Goal: Task Accomplishment & Management: Use online tool/utility

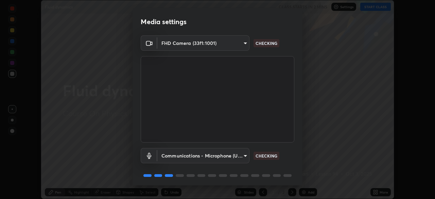
scroll to position [24, 0]
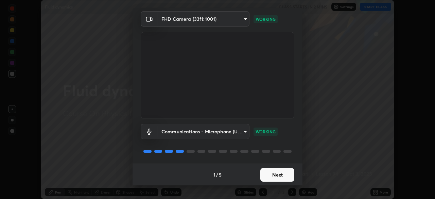
click at [279, 175] on button "Next" at bounding box center [277, 175] width 34 height 14
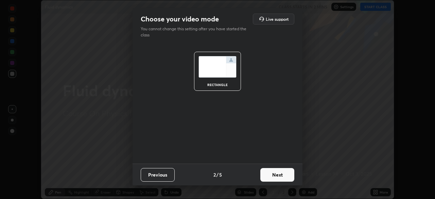
scroll to position [0, 0]
click at [286, 173] on button "Next" at bounding box center [277, 175] width 34 height 14
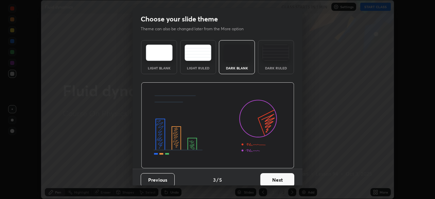
click at [282, 69] on div "Dark Ruled" at bounding box center [275, 67] width 27 height 3
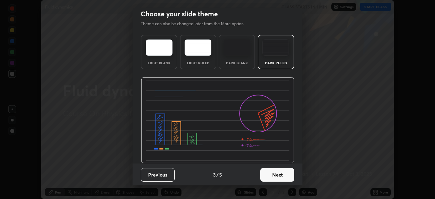
click at [271, 176] on button "Next" at bounding box center [277, 175] width 34 height 14
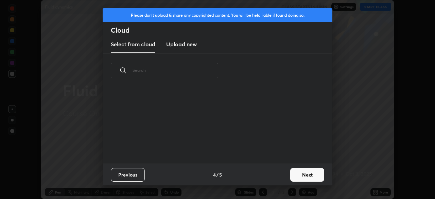
scroll to position [0, 0]
click at [293, 174] on button "Next" at bounding box center [307, 175] width 34 height 14
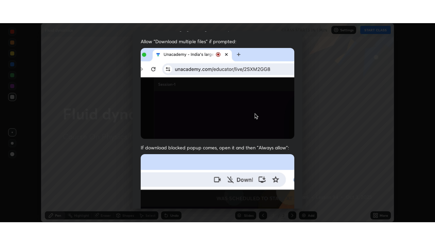
scroll to position [163, 0]
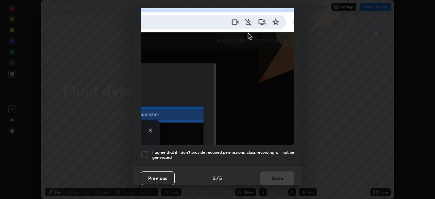
click at [144, 151] on div at bounding box center [145, 155] width 8 height 8
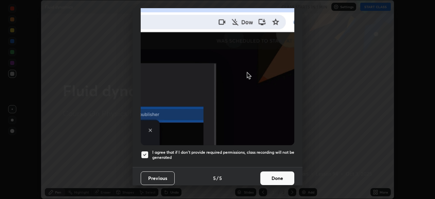
click at [280, 174] on button "Done" at bounding box center [277, 178] width 34 height 14
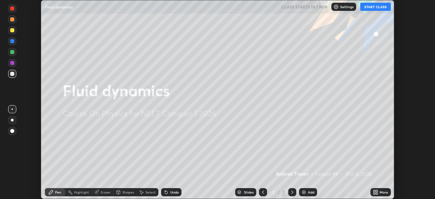
click at [305, 191] on img at bounding box center [303, 191] width 5 height 5
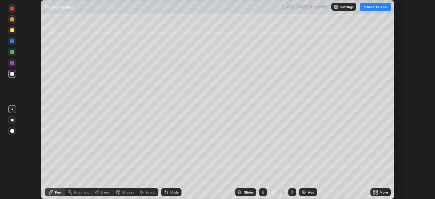
click at [374, 191] on icon at bounding box center [374, 191] width 2 height 2
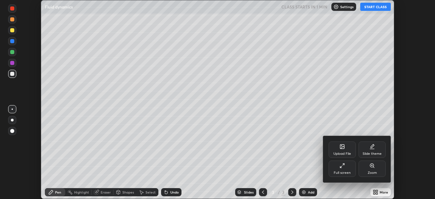
click at [348, 171] on div "Full screen" at bounding box center [342, 172] width 17 height 3
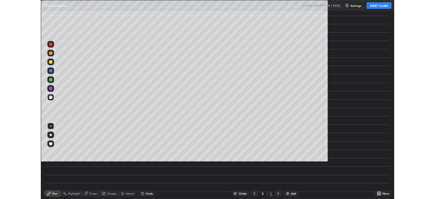
scroll to position [245, 435]
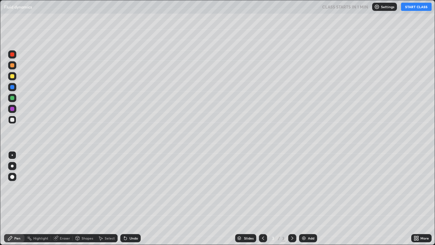
click at [413, 8] on button "START CLASS" at bounding box center [416, 7] width 31 height 8
click at [13, 166] on div at bounding box center [12, 165] width 3 height 3
click at [80, 198] on div "Shapes" at bounding box center [84, 238] width 23 height 8
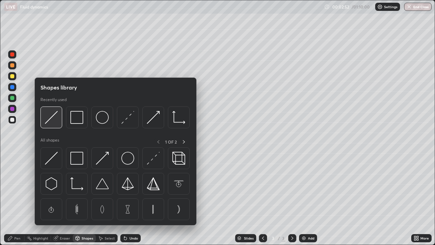
click at [49, 126] on div at bounding box center [51, 117] width 22 height 22
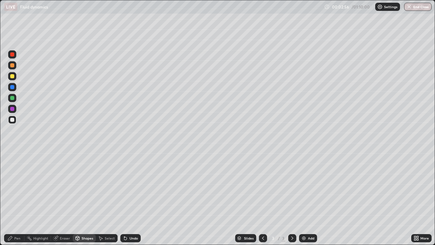
click at [86, 198] on div "Shapes" at bounding box center [88, 237] width 12 height 3
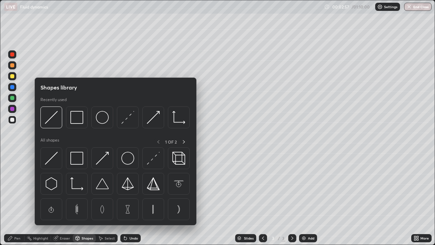
click at [103, 120] on img at bounding box center [102, 117] width 13 height 13
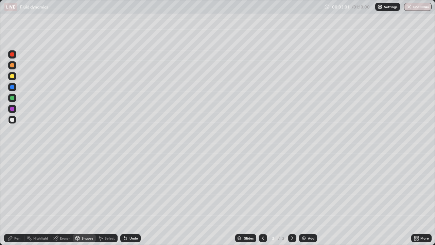
click at [62, 198] on div "Eraser" at bounding box center [65, 237] width 10 height 3
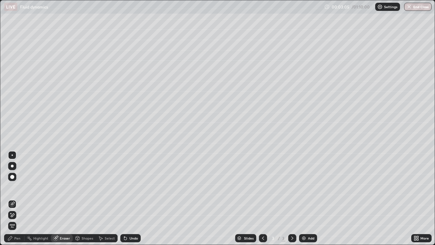
click at [15, 198] on div "Pen" at bounding box center [17, 237] width 6 height 3
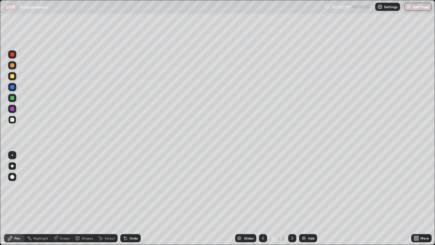
click at [15, 66] on div at bounding box center [12, 65] width 8 height 8
click at [12, 155] on div at bounding box center [12, 154] width 1 height 1
click at [15, 100] on div at bounding box center [12, 98] width 8 height 8
click at [12, 67] on div at bounding box center [12, 65] width 4 height 4
click at [62, 198] on div "Eraser" at bounding box center [65, 237] width 10 height 3
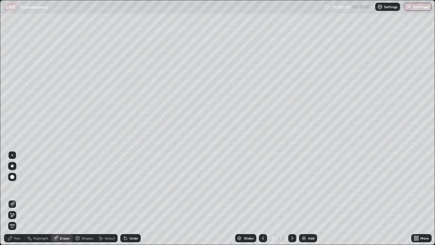
click at [13, 198] on div "Pen" at bounding box center [14, 238] width 20 height 8
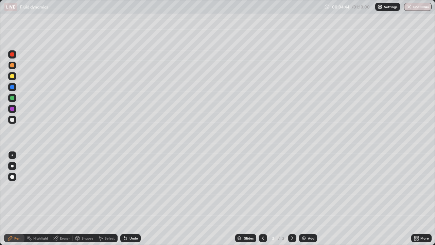
click at [14, 121] on div at bounding box center [12, 120] width 4 height 4
click at [14, 68] on div at bounding box center [12, 65] width 8 height 8
click at [12, 87] on div at bounding box center [12, 87] width 4 height 4
click at [15, 120] on div at bounding box center [12, 120] width 8 height 8
click at [15, 79] on div at bounding box center [12, 76] width 8 height 8
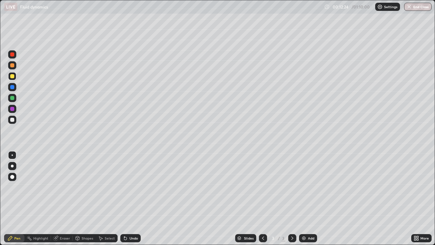
click at [65, 198] on div "Eraser" at bounding box center [65, 237] width 10 height 3
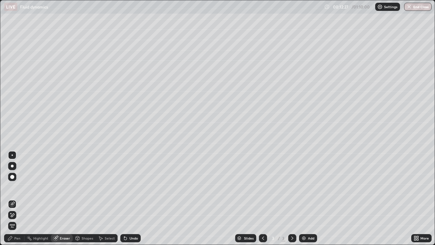
click at [18, 198] on div "Pen" at bounding box center [17, 237] width 6 height 3
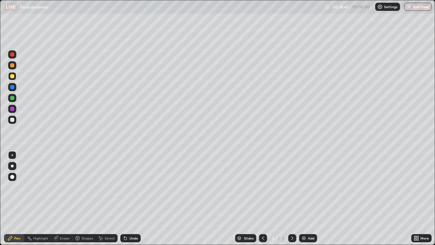
click at [304, 198] on img at bounding box center [303, 237] width 5 height 5
click at [12, 166] on div at bounding box center [12, 165] width 3 height 3
click at [13, 120] on div at bounding box center [12, 120] width 4 height 4
click at [16, 75] on div at bounding box center [12, 76] width 8 height 8
click at [124, 198] on icon at bounding box center [125, 238] width 3 height 3
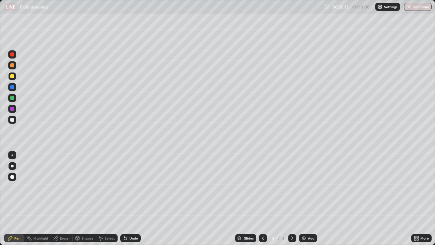
click at [13, 121] on div at bounding box center [12, 120] width 4 height 4
click at [13, 56] on div at bounding box center [12, 54] width 4 height 4
click at [11, 120] on div at bounding box center [12, 120] width 4 height 4
click at [303, 198] on img at bounding box center [303, 237] width 5 height 5
click at [58, 198] on icon at bounding box center [55, 237] width 5 height 5
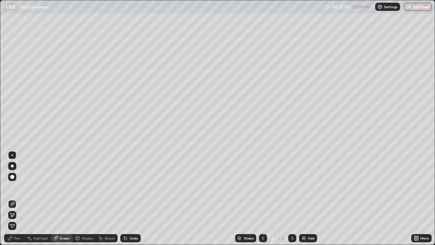
click at [20, 198] on div "Pen" at bounding box center [17, 237] width 6 height 3
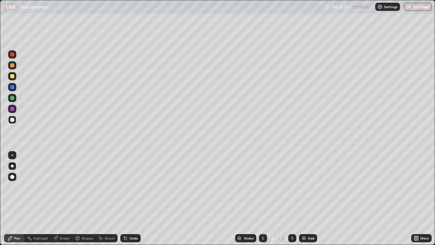
click at [101, 198] on icon at bounding box center [101, 238] width 4 height 4
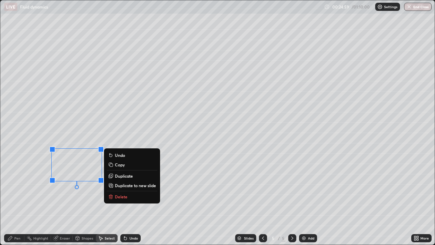
click at [118, 196] on p "Delete" at bounding box center [121, 196] width 13 height 5
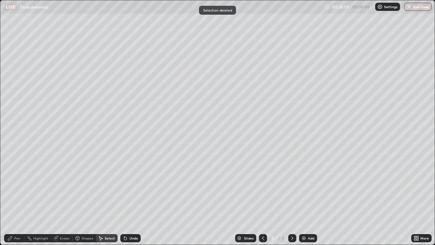
click at [13, 198] on div "Pen" at bounding box center [14, 238] width 20 height 8
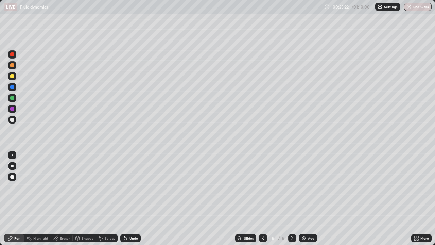
click at [14, 76] on div at bounding box center [12, 76] width 4 height 4
click at [12, 120] on div at bounding box center [12, 120] width 4 height 4
click at [12, 155] on div at bounding box center [12, 154] width 1 height 1
click at [9, 78] on div at bounding box center [12, 76] width 8 height 8
click at [12, 120] on div at bounding box center [12, 120] width 4 height 4
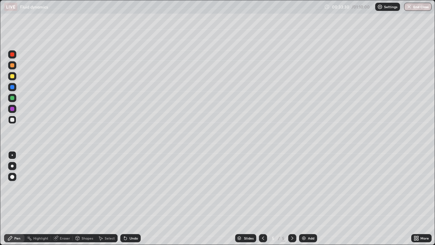
click at [81, 198] on div "Shapes" at bounding box center [84, 238] width 23 height 8
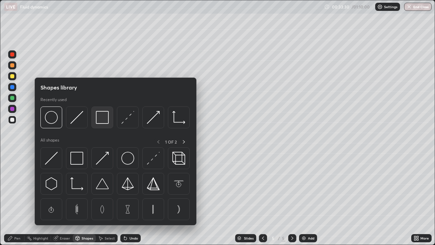
click at [104, 121] on img at bounding box center [102, 117] width 13 height 13
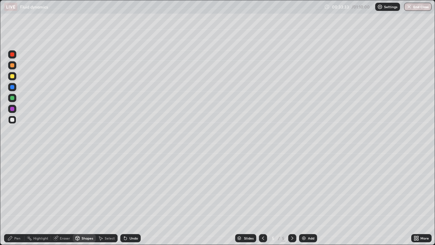
click at [124, 198] on icon at bounding box center [124, 236] width 1 height 1
click at [17, 198] on div "Pen" at bounding box center [17, 237] width 6 height 3
click at [12, 166] on div at bounding box center [12, 165] width 3 height 3
click at [306, 198] on div "Add" at bounding box center [308, 238] width 18 height 8
click at [82, 198] on div "Shapes" at bounding box center [88, 237] width 12 height 3
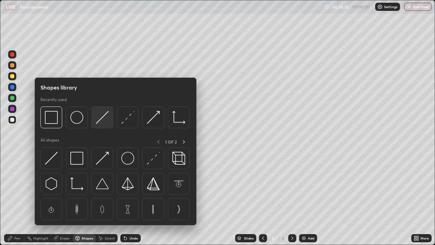
click at [106, 116] on img at bounding box center [102, 117] width 13 height 13
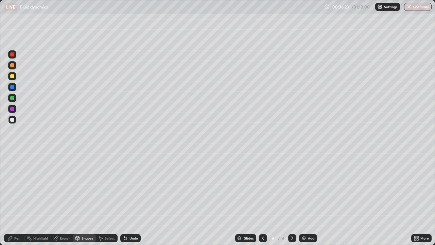
click at [16, 198] on div "Pen" at bounding box center [17, 237] width 6 height 3
click at [260, 198] on div at bounding box center [263, 238] width 8 height 14
click at [292, 198] on icon at bounding box center [291, 237] width 5 height 5
click at [80, 198] on div "Shapes" at bounding box center [84, 238] width 23 height 8
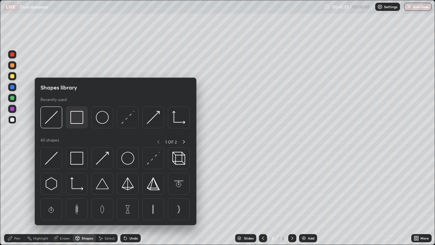
click at [75, 124] on div at bounding box center [77, 117] width 22 height 22
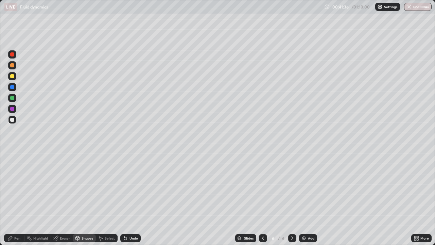
click at [17, 198] on div "Pen" at bounding box center [17, 237] width 6 height 3
click at [12, 155] on div at bounding box center [12, 154] width 1 height 1
click at [14, 98] on div at bounding box center [12, 98] width 4 height 4
click at [109, 198] on div "Select" at bounding box center [110, 237] width 10 height 3
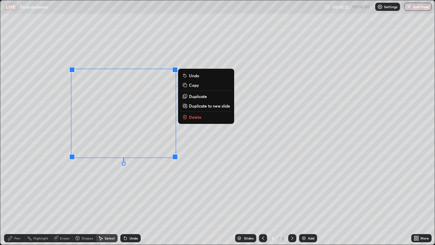
click at [197, 97] on p "Duplicate" at bounding box center [198, 95] width 18 height 5
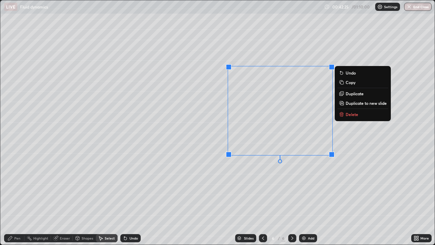
click at [19, 198] on div "Pen" at bounding box center [17, 237] width 6 height 3
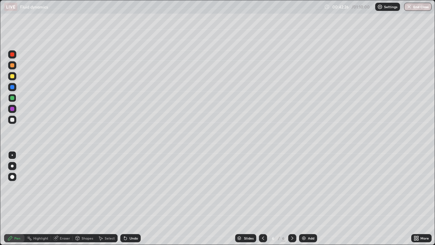
click at [63, 198] on div "Eraser" at bounding box center [65, 237] width 10 height 3
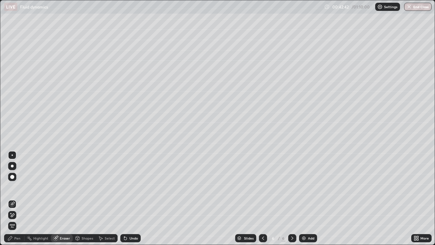
click at [87, 198] on div "Shapes" at bounding box center [84, 238] width 23 height 8
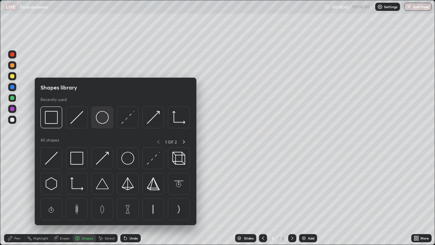
click at [103, 119] on img at bounding box center [102, 117] width 13 height 13
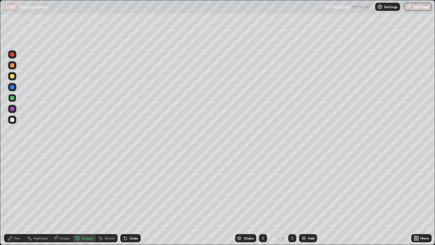
click at [16, 198] on div "Pen" at bounding box center [17, 237] width 6 height 3
click at [14, 123] on div at bounding box center [12, 120] width 8 height 8
click at [13, 76] on div at bounding box center [12, 76] width 4 height 4
click at [12, 76] on div at bounding box center [12, 76] width 4 height 4
click at [124, 198] on div "Undo" at bounding box center [130, 238] width 20 height 8
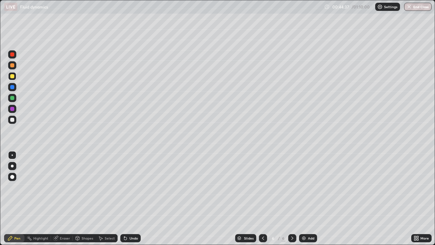
click at [124, 198] on icon at bounding box center [124, 236] width 1 height 1
click at [306, 198] on div "Add" at bounding box center [308, 238] width 18 height 8
click at [12, 166] on div at bounding box center [12, 165] width 3 height 3
click at [13, 120] on div at bounding box center [12, 120] width 4 height 4
click at [79, 198] on icon at bounding box center [78, 237] width 4 height 1
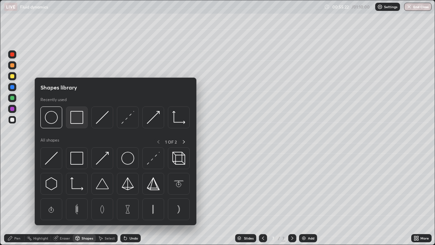
click at [78, 124] on div at bounding box center [77, 117] width 22 height 22
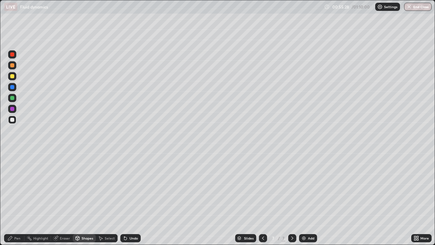
click at [129, 198] on div "Undo" at bounding box center [133, 237] width 8 height 3
click at [67, 198] on div "Eraser" at bounding box center [65, 237] width 10 height 3
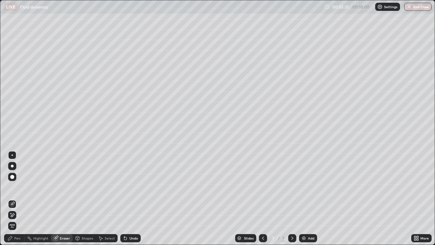
click at [17, 198] on div "Pen" at bounding box center [17, 237] width 6 height 3
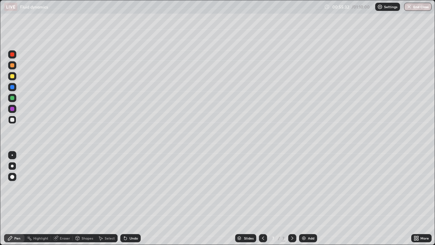
click at [13, 88] on div at bounding box center [12, 87] width 4 height 4
click at [83, 198] on div "Shapes" at bounding box center [88, 237] width 12 height 3
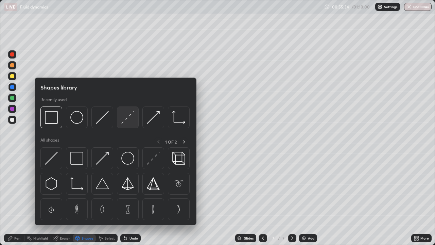
click at [129, 116] on img at bounding box center [127, 117] width 13 height 13
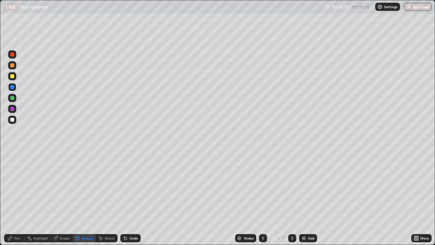
click at [14, 198] on div "Pen" at bounding box center [14, 238] width 20 height 8
click at [12, 155] on div at bounding box center [12, 154] width 1 height 1
click at [13, 65] on div at bounding box center [12, 65] width 4 height 4
click at [85, 198] on div "Shapes" at bounding box center [88, 237] width 12 height 3
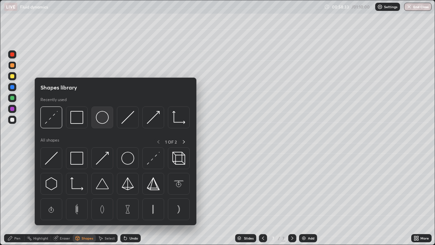
click at [101, 120] on img at bounding box center [102, 117] width 13 height 13
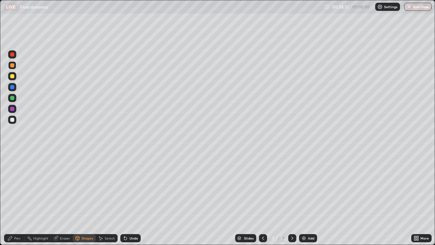
click at [126, 198] on icon at bounding box center [125, 237] width 5 height 5
click at [16, 198] on div "Pen" at bounding box center [17, 237] width 6 height 3
click at [85, 198] on div "Shapes" at bounding box center [88, 237] width 12 height 3
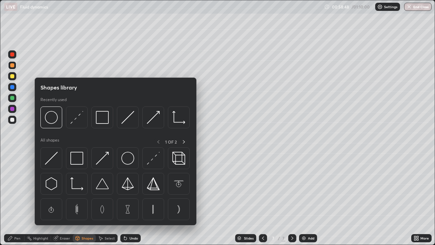
click at [109, 198] on div "Select" at bounding box center [110, 237] width 10 height 3
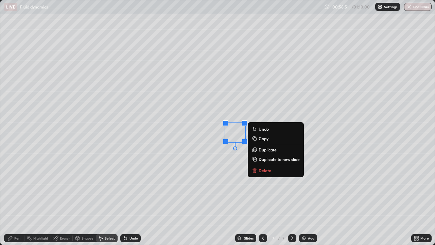
click at [17, 198] on div "Pen" at bounding box center [14, 238] width 20 height 8
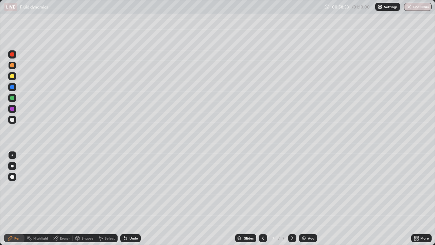
click at [88, 198] on div "Shapes" at bounding box center [88, 237] width 12 height 3
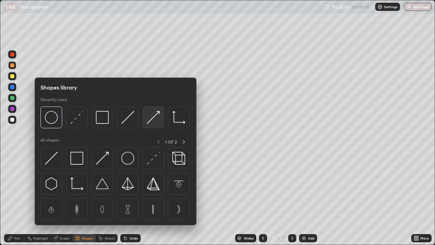
click at [153, 118] on img at bounding box center [153, 117] width 13 height 13
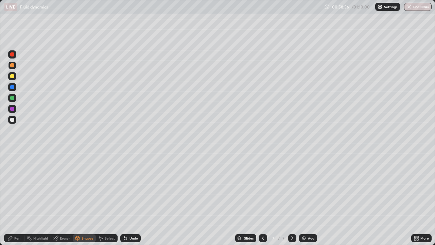
click at [86, 198] on div "Shapes" at bounding box center [88, 237] width 12 height 3
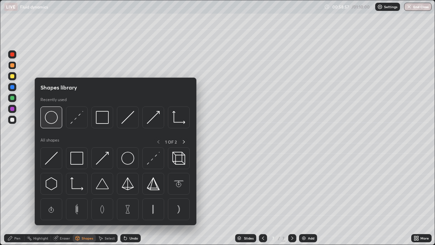
click at [55, 122] on img at bounding box center [51, 117] width 13 height 13
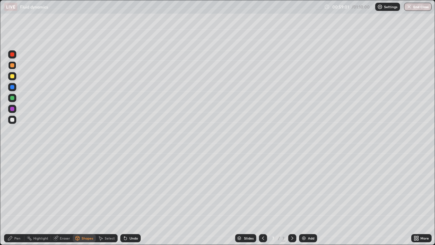
click at [86, 198] on div "Shapes" at bounding box center [88, 237] width 12 height 3
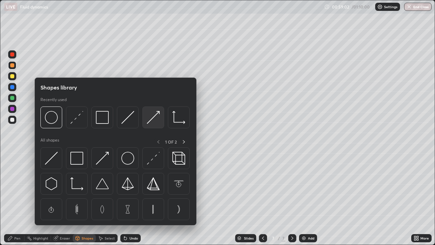
click at [150, 120] on img at bounding box center [153, 117] width 13 height 13
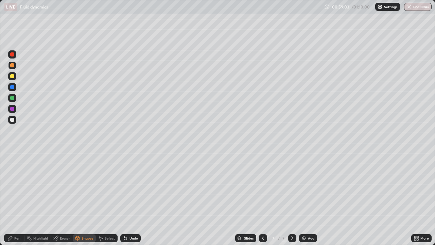
click at [14, 101] on div at bounding box center [12, 98] width 8 height 8
click at [108, 198] on div "Select" at bounding box center [107, 238] width 22 height 8
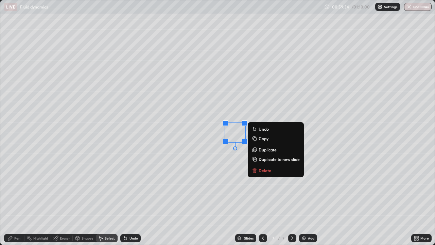
click at [266, 149] on p "Duplicate" at bounding box center [268, 149] width 18 height 5
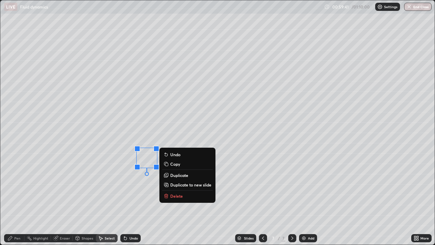
click at [12, 198] on icon at bounding box center [9, 237] width 5 height 5
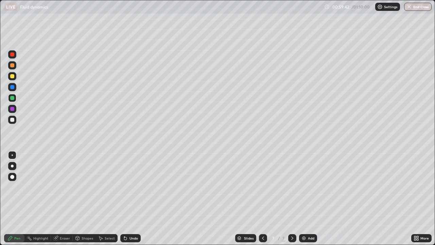
click at [13, 76] on div at bounding box center [12, 76] width 4 height 4
click at [86, 198] on div "Shapes" at bounding box center [88, 237] width 12 height 3
click at [106, 198] on div "Select" at bounding box center [110, 237] width 10 height 3
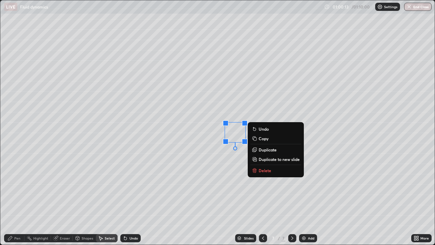
click at [262, 150] on p "Duplicate" at bounding box center [268, 149] width 18 height 5
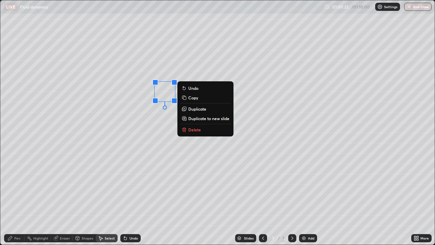
click at [11, 198] on icon at bounding box center [10, 238] width 4 height 4
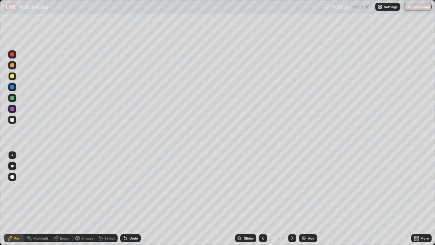
click at [12, 87] on div at bounding box center [12, 87] width 4 height 4
click at [12, 75] on div at bounding box center [12, 76] width 4 height 4
click at [82, 198] on div "Shapes" at bounding box center [88, 237] width 12 height 3
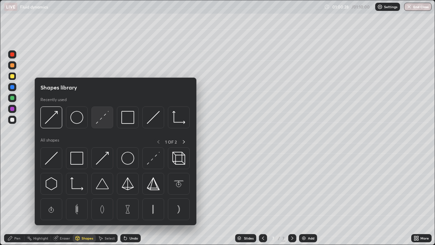
click at [103, 117] on img at bounding box center [102, 117] width 13 height 13
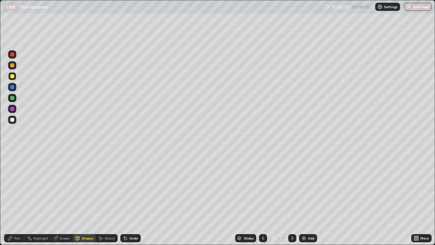
click at [17, 198] on div "Pen" at bounding box center [17, 237] width 6 height 3
click at [104, 198] on div "Select" at bounding box center [107, 238] width 22 height 8
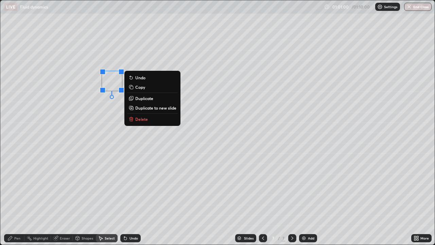
click at [10, 198] on icon at bounding box center [9, 237] width 5 height 5
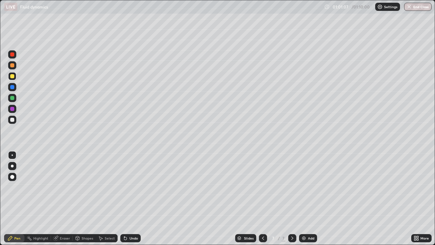
click at [134, 198] on div "Undo" at bounding box center [130, 238] width 20 height 8
click at [128, 198] on div "Undo" at bounding box center [130, 238] width 20 height 8
click at [63, 198] on div "Eraser" at bounding box center [65, 237] width 10 height 3
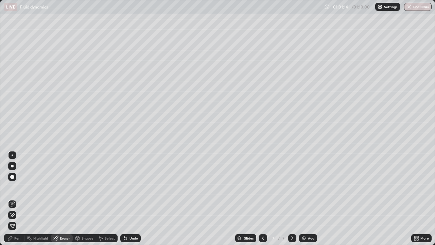
click at [15, 198] on div "Pen" at bounding box center [17, 237] width 6 height 3
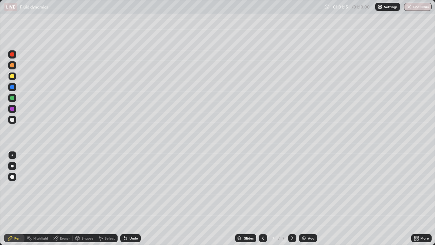
click at [14, 101] on div at bounding box center [12, 98] width 8 height 8
click at [14, 90] on div at bounding box center [12, 87] width 8 height 8
click at [12, 98] on div at bounding box center [12, 98] width 4 height 4
click at [417, 198] on icon at bounding box center [418, 237] width 2 height 2
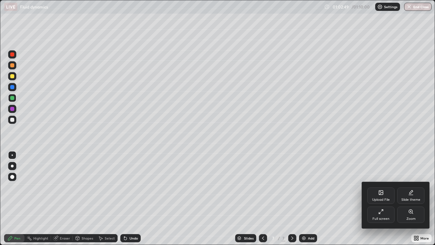
click at [376, 198] on div "Full screen" at bounding box center [380, 218] width 17 height 3
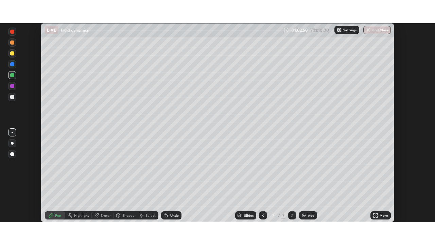
scroll to position [33780, 33544]
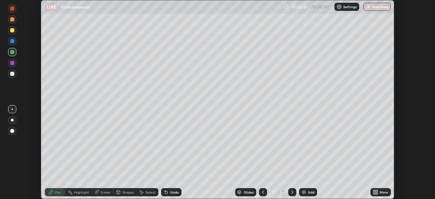
click at [381, 192] on div "More" at bounding box center [384, 191] width 8 height 3
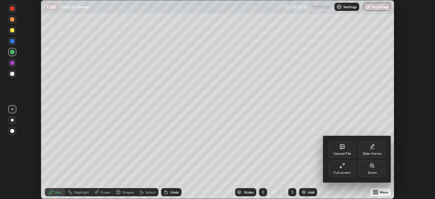
click at [345, 167] on icon at bounding box center [341, 165] width 5 height 5
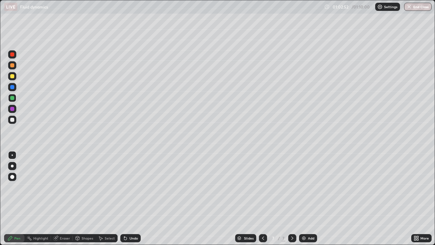
scroll to position [245, 435]
click at [12, 120] on div at bounding box center [12, 120] width 4 height 4
click at [306, 198] on img at bounding box center [303, 237] width 5 height 5
click at [13, 166] on div at bounding box center [12, 165] width 3 height 3
click at [262, 198] on icon at bounding box center [262, 237] width 5 height 5
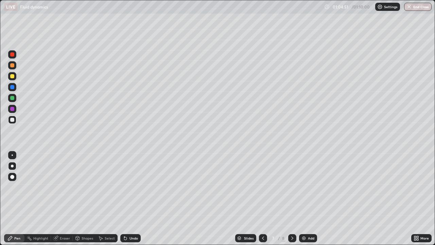
click at [262, 198] on icon at bounding box center [262, 237] width 5 height 5
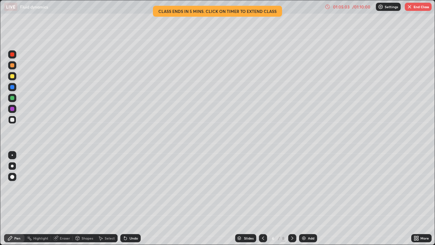
click at [292, 198] on icon at bounding box center [291, 237] width 5 height 5
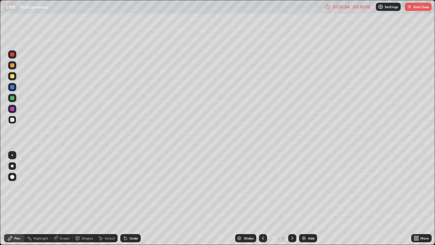
click at [292, 198] on icon at bounding box center [292, 237] width 2 height 3
click at [17, 198] on div "Pen" at bounding box center [17, 237] width 6 height 3
click at [12, 155] on div at bounding box center [12, 154] width 1 height 1
click at [14, 90] on div at bounding box center [12, 87] width 8 height 8
click at [186, 198] on div "Slides 8 / 8 Add" at bounding box center [276, 238] width 270 height 14
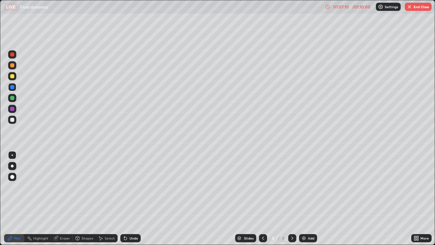
click at [13, 98] on div at bounding box center [12, 98] width 4 height 4
click at [13, 121] on div at bounding box center [12, 120] width 4 height 4
click at [60, 198] on div "Eraser" at bounding box center [65, 237] width 10 height 3
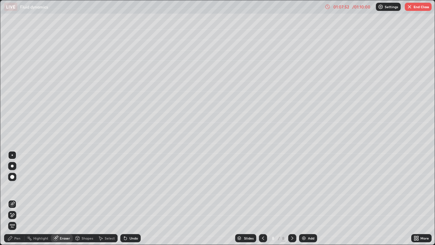
click at [16, 198] on div "Pen" at bounding box center [17, 237] width 6 height 3
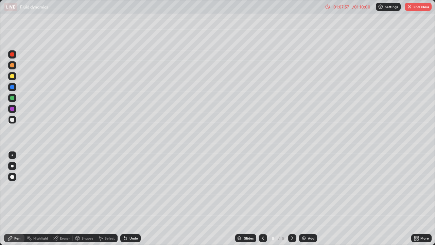
click at [66, 198] on div "Eraser" at bounding box center [65, 237] width 10 height 3
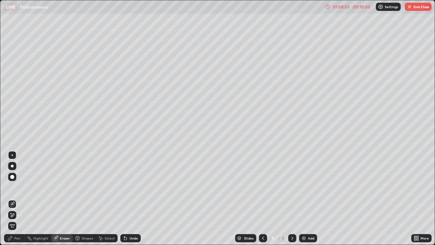
click at [16, 198] on div "Pen" at bounding box center [17, 237] width 6 height 3
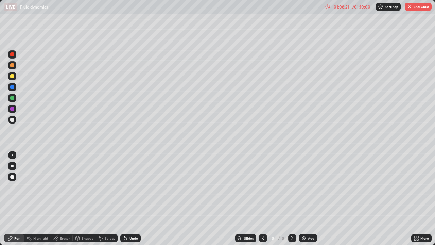
click at [13, 77] on div at bounding box center [12, 76] width 4 height 4
click at [132, 198] on div "Undo" at bounding box center [130, 238] width 20 height 8
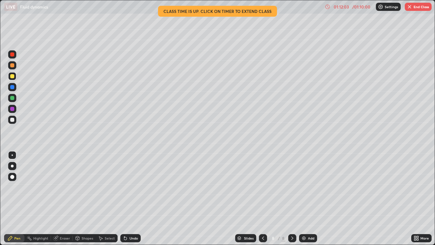
click at [262, 198] on icon at bounding box center [262, 237] width 5 height 5
click at [263, 198] on icon at bounding box center [262, 237] width 5 height 5
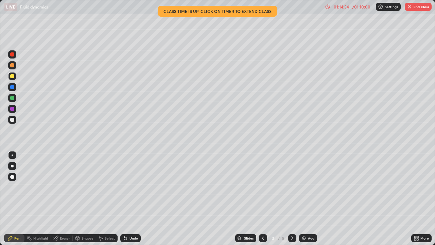
click at [262, 198] on icon at bounding box center [262, 237] width 5 height 5
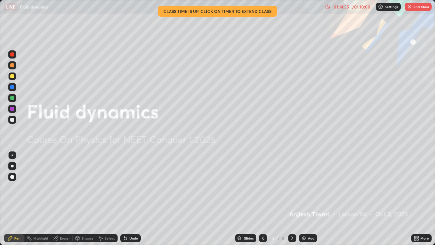
click at [293, 198] on icon at bounding box center [291, 237] width 5 height 5
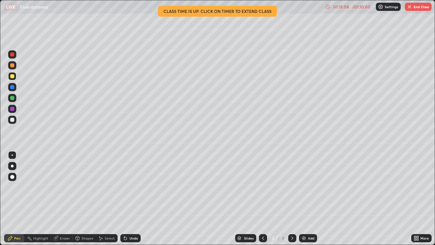
click at [291, 198] on icon at bounding box center [291, 237] width 5 height 5
click at [292, 198] on icon at bounding box center [291, 237] width 5 height 5
click at [291, 198] on icon at bounding box center [291, 237] width 5 height 5
click at [292, 198] on icon at bounding box center [291, 237] width 5 height 5
click at [292, 198] on icon at bounding box center [292, 237] width 2 height 3
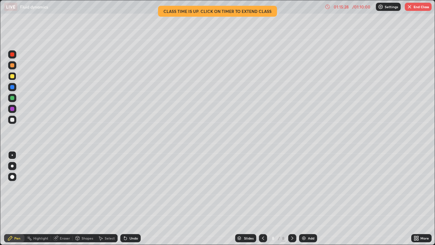
click at [262, 198] on icon at bounding box center [262, 237] width 5 height 5
click at [261, 198] on icon at bounding box center [262, 237] width 5 height 5
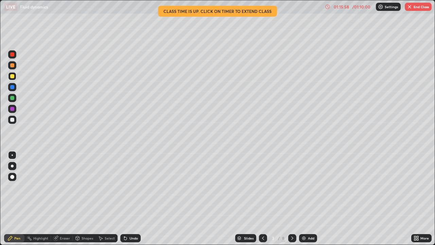
click at [410, 9] on img "button" at bounding box center [409, 6] width 5 height 5
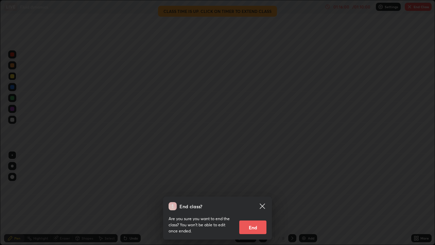
click at [255, 198] on button "End" at bounding box center [252, 227] width 27 height 14
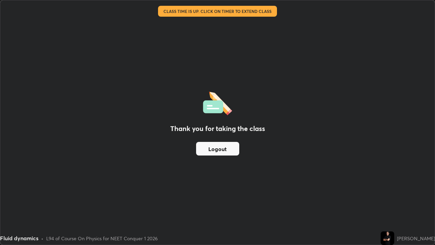
click at [227, 146] on button "Logout" at bounding box center [217, 149] width 43 height 14
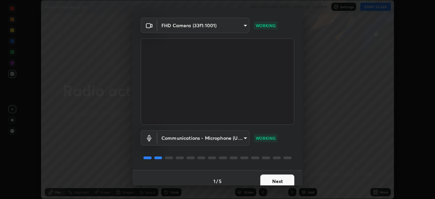
scroll to position [24, 0]
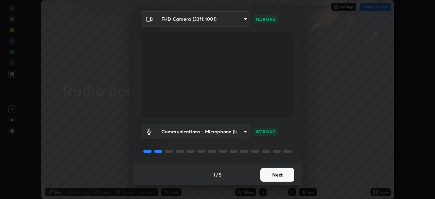
click at [277, 177] on button "Next" at bounding box center [277, 175] width 34 height 14
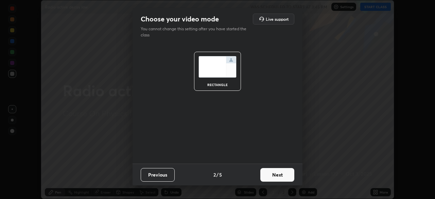
scroll to position [0, 0]
click at [287, 174] on button "Next" at bounding box center [277, 175] width 34 height 14
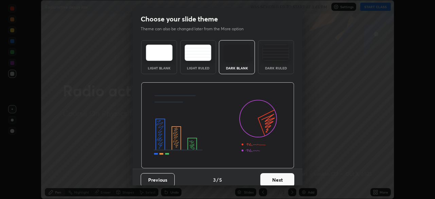
click at [275, 65] on div "Dark Ruled" at bounding box center [276, 57] width 36 height 34
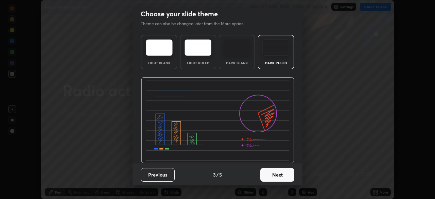
click at [276, 172] on button "Next" at bounding box center [277, 175] width 34 height 14
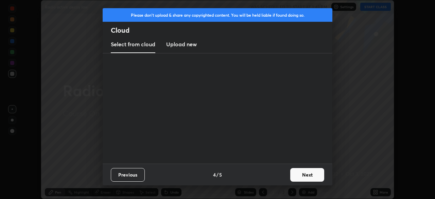
scroll to position [0, 0]
click at [294, 175] on button "Next" at bounding box center [307, 175] width 34 height 14
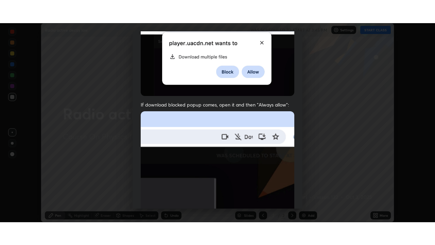
scroll to position [163, 0]
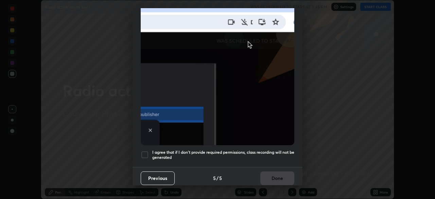
click at [142, 155] on div at bounding box center [145, 155] width 8 height 8
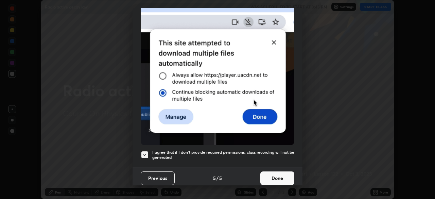
click at [266, 175] on button "Done" at bounding box center [277, 178] width 34 height 14
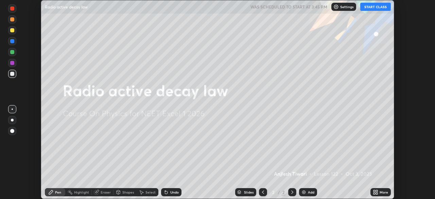
click at [305, 192] on img at bounding box center [303, 191] width 5 height 5
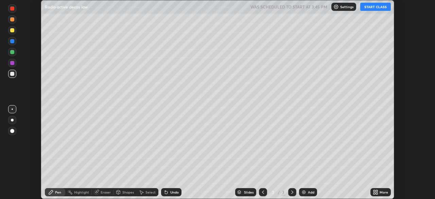
click at [377, 192] on icon at bounding box center [375, 191] width 5 height 5
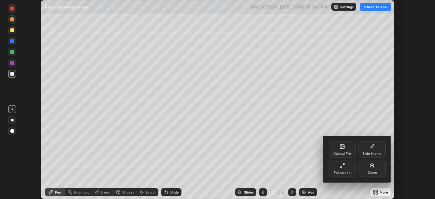
click at [346, 168] on div "Full screen" at bounding box center [342, 168] width 27 height 16
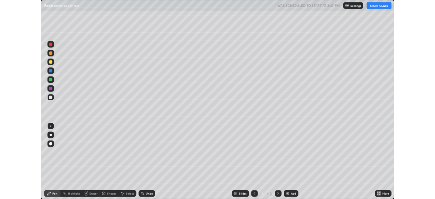
scroll to position [245, 435]
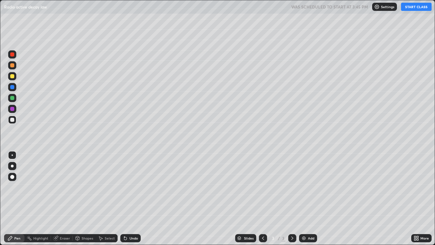
click at [407, 10] on button "START CLASS" at bounding box center [416, 7] width 31 height 8
click at [12, 165] on div at bounding box center [12, 165] width 3 height 3
click at [131, 198] on div "Undo" at bounding box center [130, 238] width 20 height 8
click at [134, 198] on div "Undo" at bounding box center [133, 237] width 8 height 3
click at [133, 198] on div "Undo" at bounding box center [133, 237] width 8 height 3
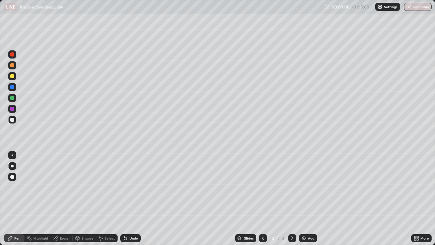
click at [304, 198] on img at bounding box center [303, 237] width 5 height 5
click at [86, 198] on div "Shapes" at bounding box center [88, 237] width 12 height 3
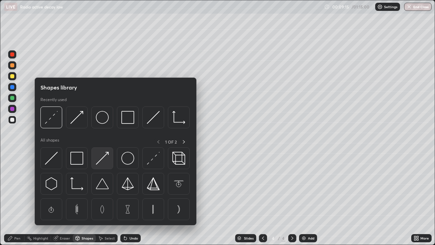
click at [105, 158] on img at bounding box center [102, 158] width 13 height 13
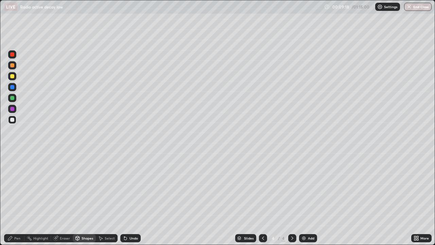
click at [20, 198] on div "Pen" at bounding box center [14, 238] width 20 height 8
click at [83, 198] on div "Shapes" at bounding box center [88, 237] width 12 height 3
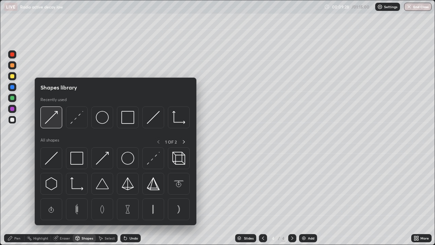
click at [56, 112] on img at bounding box center [51, 117] width 13 height 13
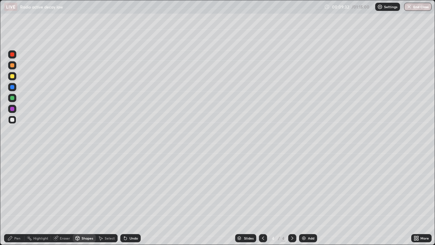
click at [15, 198] on div "Pen" at bounding box center [17, 237] width 6 height 3
click at [66, 198] on div "Eraser" at bounding box center [65, 237] width 10 height 3
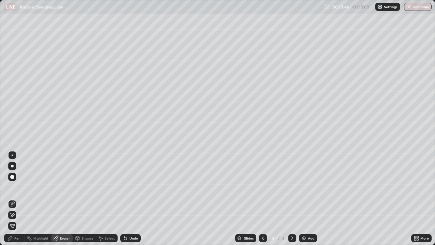
click at [17, 198] on div "Pen" at bounding box center [17, 237] width 6 height 3
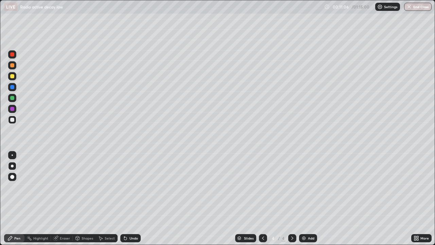
click at [12, 77] on div at bounding box center [12, 76] width 4 height 4
click at [12, 155] on div at bounding box center [12, 154] width 1 height 1
click at [13, 77] on div at bounding box center [12, 76] width 4 height 4
click at [13, 100] on div at bounding box center [12, 98] width 4 height 4
click at [13, 120] on div at bounding box center [12, 120] width 4 height 4
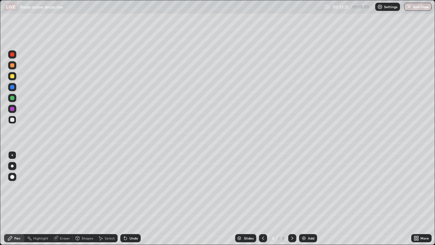
click at [305, 198] on img at bounding box center [303, 237] width 5 height 5
click at [84, 198] on div "Shapes" at bounding box center [88, 237] width 12 height 3
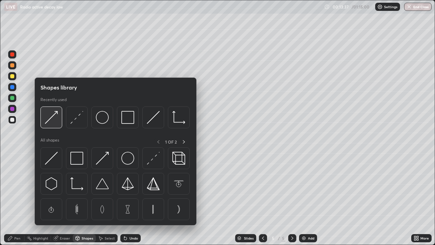
click at [54, 116] on img at bounding box center [51, 117] width 13 height 13
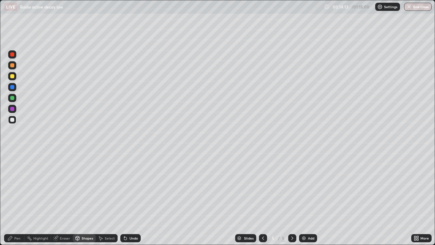
click at [15, 198] on div "Pen" at bounding box center [17, 237] width 6 height 3
click at [13, 166] on div at bounding box center [12, 165] width 3 height 3
click at [14, 68] on div at bounding box center [12, 65] width 8 height 8
click at [129, 198] on div "Undo" at bounding box center [130, 238] width 20 height 8
click at [127, 198] on icon at bounding box center [125, 237] width 5 height 5
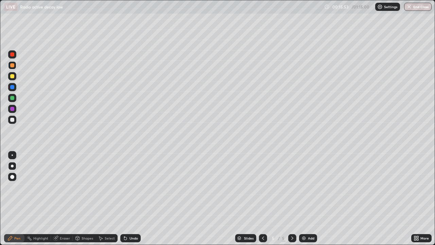
click at [126, 198] on icon at bounding box center [125, 237] width 5 height 5
click at [12, 120] on div at bounding box center [12, 120] width 4 height 4
click at [12, 155] on div at bounding box center [12, 154] width 1 height 1
click at [13, 96] on div at bounding box center [12, 98] width 4 height 4
click at [13, 120] on div at bounding box center [12, 120] width 4 height 4
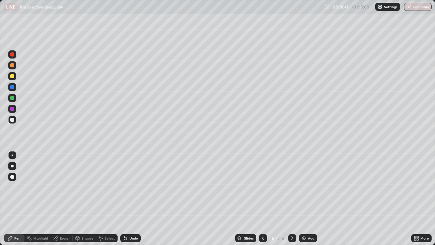
click at [103, 198] on icon at bounding box center [100, 237] width 5 height 5
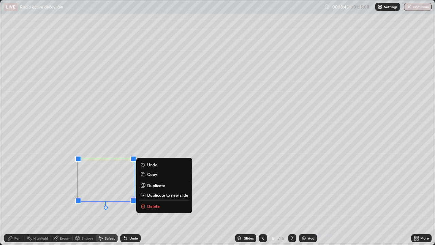
click at [148, 198] on p "Delete" at bounding box center [153, 205] width 13 height 5
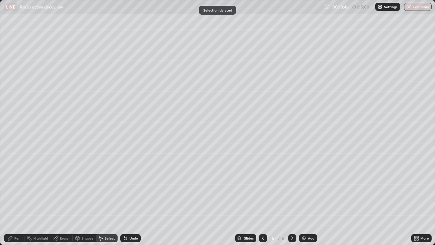
click at [13, 198] on icon at bounding box center [9, 237] width 5 height 5
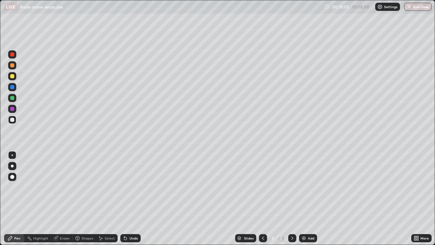
click at [417, 198] on icon at bounding box center [418, 239] width 2 height 2
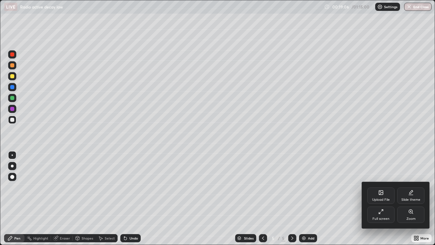
click at [385, 198] on div "Full screen" at bounding box center [380, 218] width 17 height 3
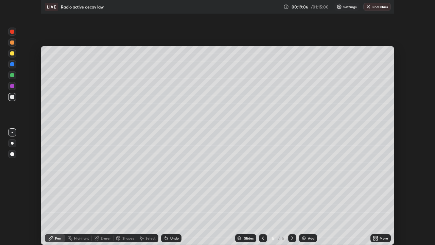
scroll to position [33780, 33544]
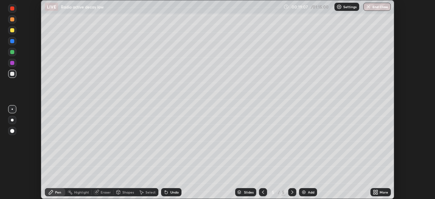
click at [382, 192] on div "More" at bounding box center [384, 191] width 8 height 3
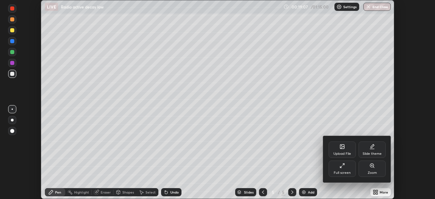
click at [351, 172] on div "Full screen" at bounding box center [342, 168] width 27 height 16
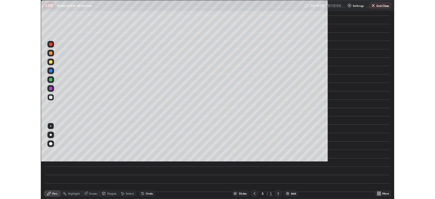
scroll to position [245, 435]
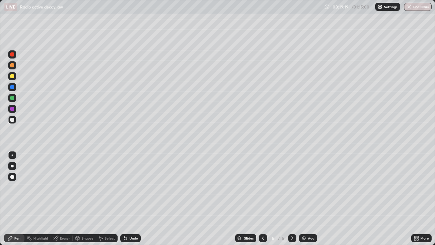
click at [12, 87] on div at bounding box center [12, 87] width 4 height 4
click at [10, 120] on div at bounding box center [12, 120] width 4 height 4
click at [304, 198] on img at bounding box center [303, 237] width 5 height 5
click at [13, 68] on div at bounding box center [12, 65] width 8 height 8
click at [12, 119] on div at bounding box center [12, 120] width 4 height 4
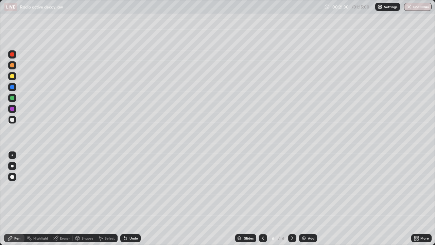
click at [13, 120] on div at bounding box center [12, 120] width 4 height 4
click at [86, 198] on div "Shapes" at bounding box center [84, 238] width 23 height 8
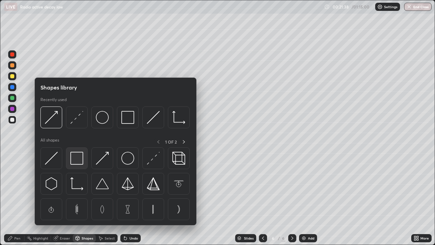
click at [78, 160] on img at bounding box center [76, 158] width 13 height 13
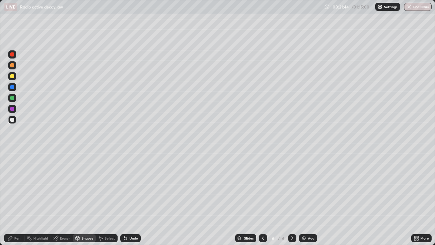
click at [126, 198] on icon at bounding box center [125, 237] width 5 height 5
click at [11, 68] on div at bounding box center [12, 65] width 8 height 8
click at [13, 198] on div "Pen" at bounding box center [14, 238] width 20 height 8
click at [12, 101] on div at bounding box center [12, 98] width 8 height 8
click at [129, 198] on div "Undo" at bounding box center [133, 237] width 8 height 3
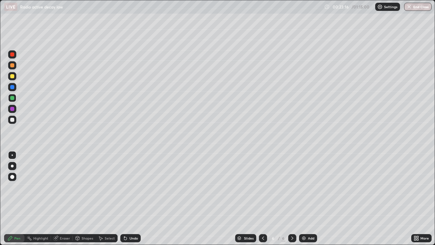
click at [13, 76] on div at bounding box center [12, 76] width 4 height 4
click at [13, 118] on div at bounding box center [12, 120] width 4 height 4
click at [14, 78] on div at bounding box center [12, 76] width 8 height 8
click at [14, 119] on div at bounding box center [12, 120] width 4 height 4
click at [262, 198] on icon at bounding box center [262, 237] width 5 height 5
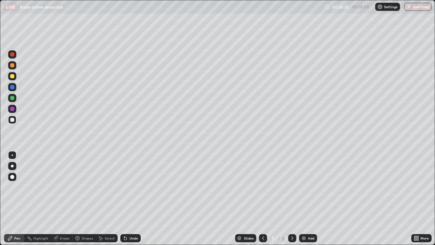
click at [13, 98] on div at bounding box center [12, 98] width 4 height 4
click at [101, 198] on icon at bounding box center [100, 237] width 5 height 5
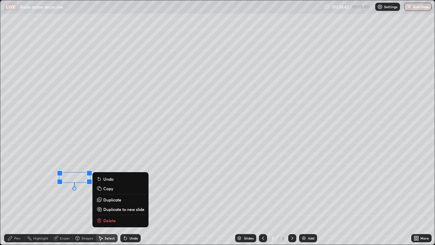
click at [107, 198] on p "Delete" at bounding box center [109, 219] width 13 height 5
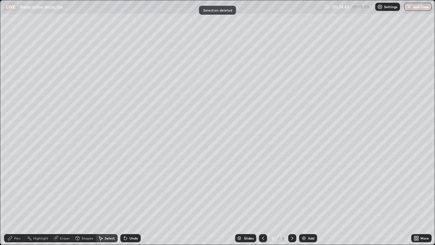
click at [14, 198] on div "Pen" at bounding box center [17, 237] width 6 height 3
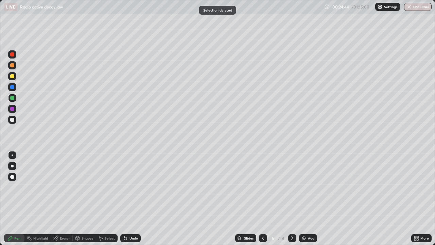
click at [12, 120] on div at bounding box center [12, 120] width 4 height 4
click at [292, 198] on icon at bounding box center [291, 237] width 5 height 5
click at [417, 198] on icon at bounding box center [416, 237] width 5 height 5
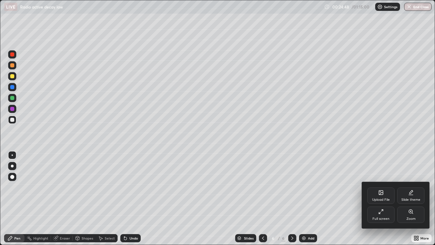
click at [385, 198] on div "Full screen" at bounding box center [380, 214] width 27 height 16
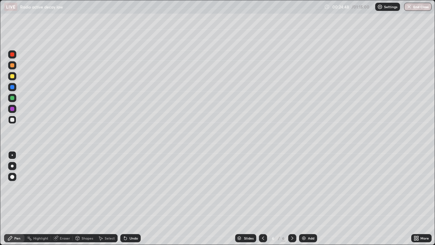
scroll to position [33780, 33544]
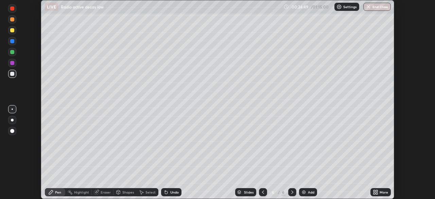
click at [376, 192] on icon at bounding box center [377, 191] width 2 height 2
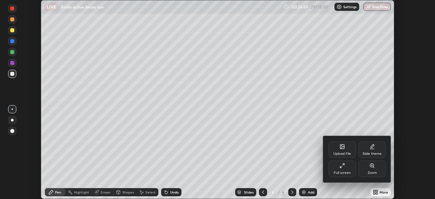
click at [349, 172] on div "Full screen" at bounding box center [342, 172] width 17 height 3
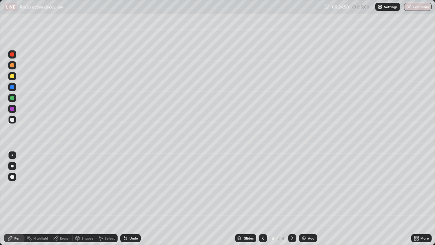
scroll to position [245, 435]
click at [262, 198] on icon at bounding box center [262, 237] width 5 height 5
click at [262, 198] on div at bounding box center [263, 238] width 8 height 8
click at [265, 198] on div at bounding box center [263, 238] width 8 height 14
click at [291, 198] on icon at bounding box center [291, 237] width 5 height 5
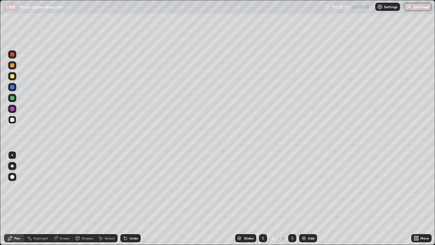
click at [12, 166] on div at bounding box center [12, 165] width 3 height 3
click at [292, 198] on icon at bounding box center [292, 237] width 2 height 3
click at [292, 198] on icon at bounding box center [291, 237] width 5 height 5
click at [306, 198] on div "Add" at bounding box center [308, 238] width 18 height 8
click at [242, 198] on div "Slides" at bounding box center [245, 238] width 21 height 8
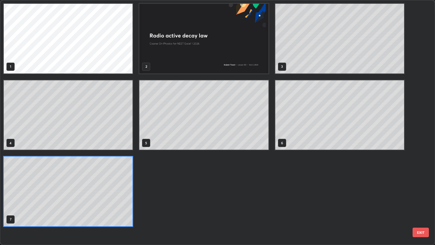
scroll to position [242, 431]
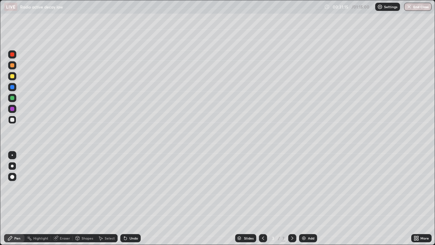
click at [245, 198] on div "Slides" at bounding box center [249, 237] width 10 height 3
click at [90, 198] on div "Shapes" at bounding box center [88, 237] width 12 height 3
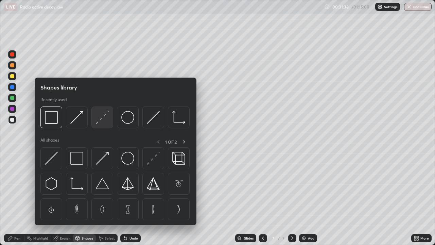
click at [104, 118] on img at bounding box center [102, 117] width 13 height 13
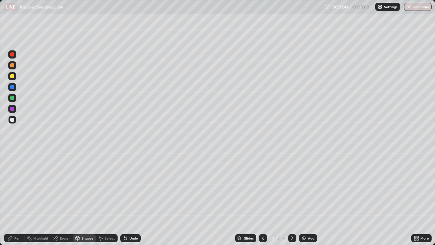
click at [13, 198] on div "Pen" at bounding box center [14, 238] width 20 height 8
click at [12, 155] on div at bounding box center [12, 154] width 1 height 1
click at [81, 198] on div "Shapes" at bounding box center [84, 238] width 23 height 8
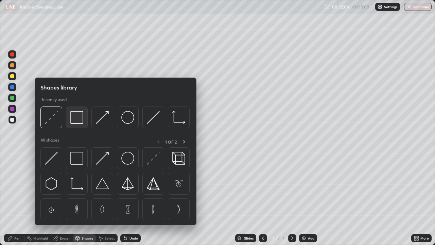
click at [81, 123] on img at bounding box center [76, 117] width 13 height 13
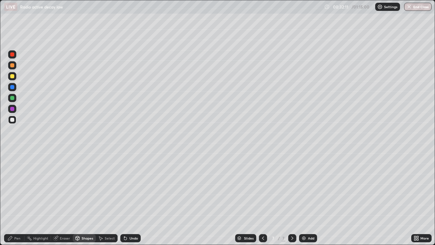
click at [13, 67] on div at bounding box center [12, 65] width 4 height 4
click at [13, 100] on div at bounding box center [12, 98] width 4 height 4
click at [9, 198] on icon at bounding box center [10, 238] width 4 height 4
click at [14, 68] on div at bounding box center [12, 65] width 8 height 8
click at [14, 101] on div at bounding box center [12, 98] width 8 height 8
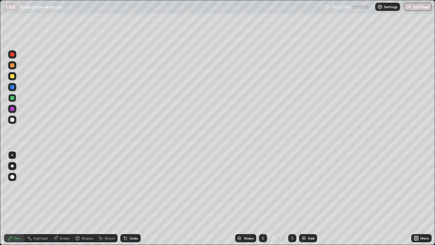
click at [13, 120] on div at bounding box center [12, 120] width 4 height 4
click at [132, 198] on div "Undo" at bounding box center [133, 237] width 8 height 3
click at [86, 198] on div "Shapes" at bounding box center [88, 237] width 12 height 3
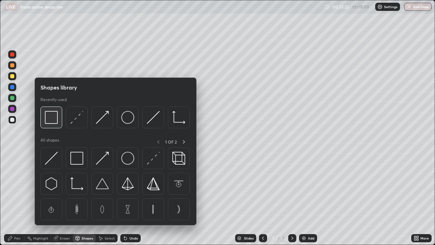
click at [54, 124] on img at bounding box center [51, 117] width 13 height 13
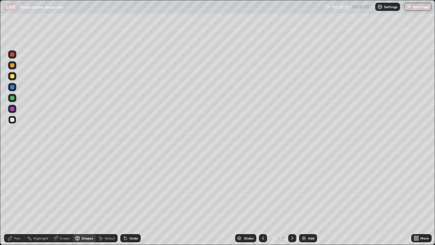
click at [130, 198] on div "Undo" at bounding box center [133, 237] width 8 height 3
click at [12, 66] on div at bounding box center [12, 65] width 4 height 4
click at [14, 101] on div at bounding box center [12, 98] width 8 height 8
click at [11, 198] on icon at bounding box center [9, 237] width 5 height 5
click at [10, 68] on div at bounding box center [12, 65] width 8 height 8
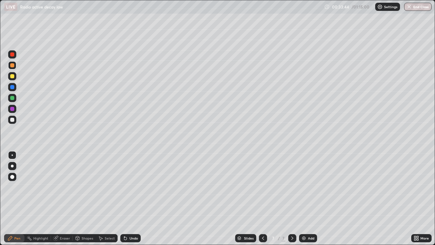
click at [13, 121] on div at bounding box center [12, 120] width 4 height 4
click at [106, 198] on div "Select" at bounding box center [110, 237] width 10 height 3
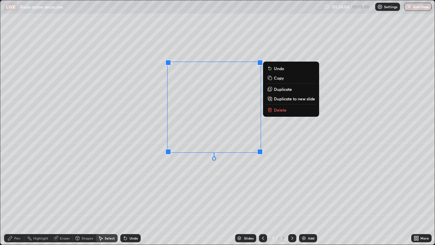
click at [280, 89] on p "Duplicate" at bounding box center [283, 88] width 18 height 5
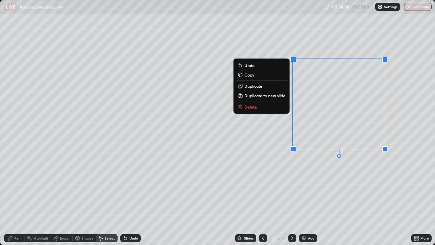
click at [15, 198] on div "Pen" at bounding box center [17, 237] width 6 height 3
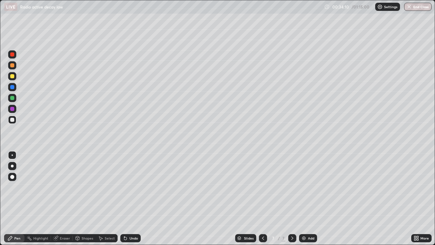
click at [417, 198] on icon at bounding box center [418, 237] width 2 height 2
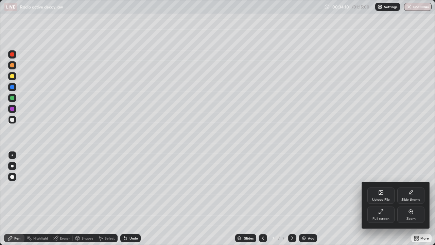
click at [384, 198] on div "Full screen" at bounding box center [380, 214] width 27 height 16
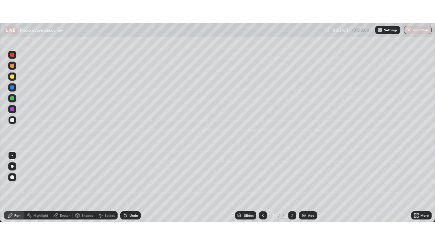
scroll to position [33780, 33544]
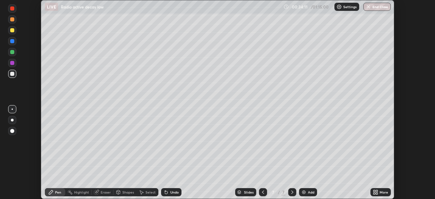
click at [376, 191] on icon at bounding box center [377, 191] width 2 height 2
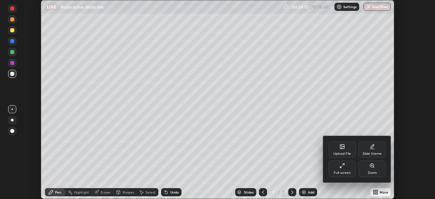
click at [342, 167] on icon at bounding box center [341, 165] width 5 height 5
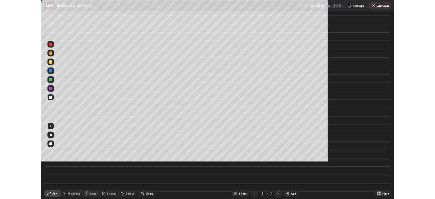
scroll to position [245, 435]
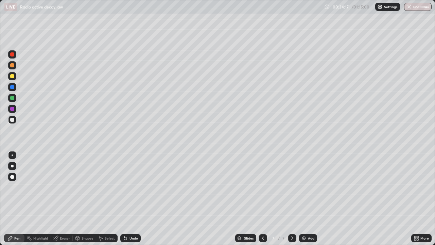
click at [129, 198] on div "Undo" at bounding box center [133, 237] width 8 height 3
click at [69, 198] on div "Eraser" at bounding box center [65, 237] width 10 height 3
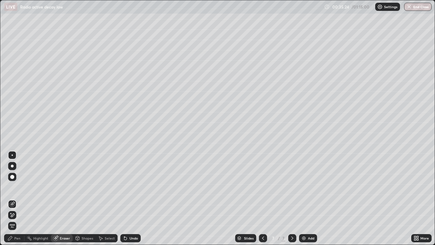
click at [19, 198] on div "Pen" at bounding box center [17, 237] width 6 height 3
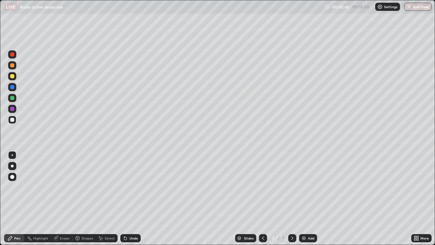
click at [302, 198] on img at bounding box center [303, 237] width 5 height 5
click at [15, 168] on div at bounding box center [12, 166] width 8 height 8
click at [13, 69] on div at bounding box center [12, 65] width 8 height 8
click at [133, 198] on div "Undo" at bounding box center [133, 237] width 8 height 3
click at [12, 122] on div at bounding box center [12, 120] width 8 height 8
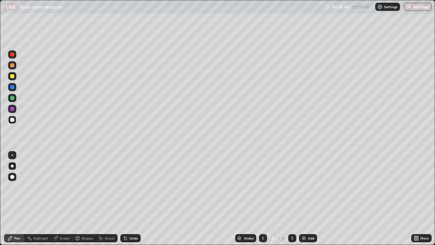
click at [302, 198] on img at bounding box center [303, 237] width 5 height 5
click at [106, 198] on div "Select" at bounding box center [110, 237] width 10 height 3
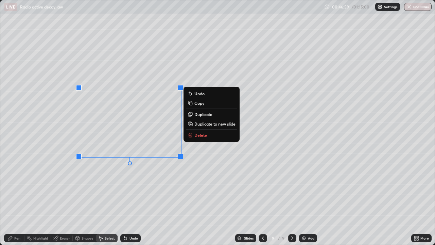
click at [198, 105] on p "Copy" at bounding box center [199, 102] width 10 height 5
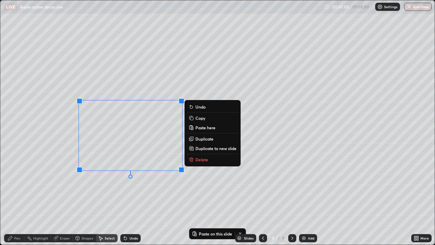
click at [15, 198] on div "Pen" at bounding box center [17, 237] width 6 height 3
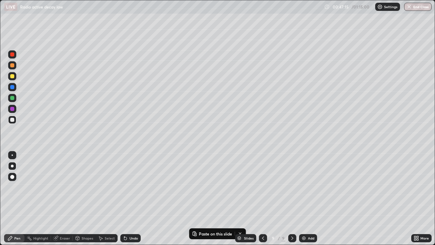
click at [415, 198] on icon at bounding box center [415, 237] width 2 height 2
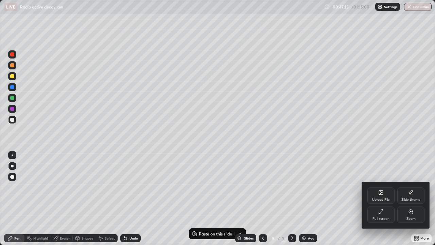
click at [387, 198] on div "Full screen" at bounding box center [380, 214] width 27 height 16
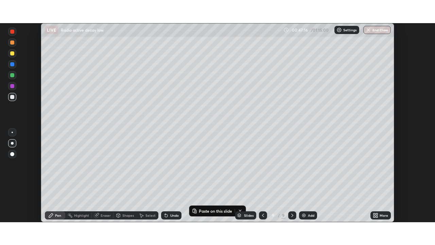
scroll to position [33780, 33544]
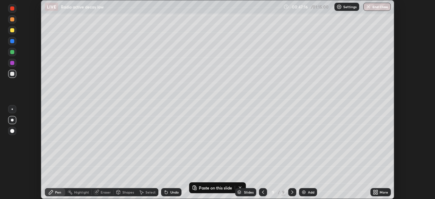
click at [385, 193] on div "More" at bounding box center [384, 191] width 8 height 3
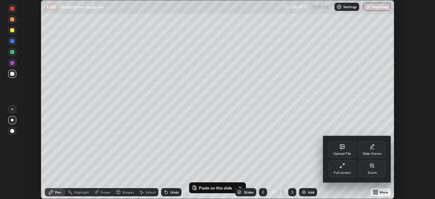
click at [353, 171] on div "Full screen" at bounding box center [342, 168] width 27 height 16
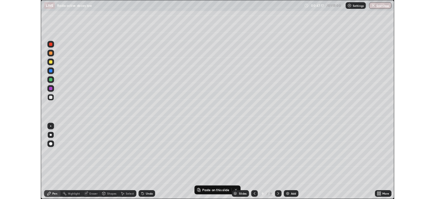
scroll to position [245, 435]
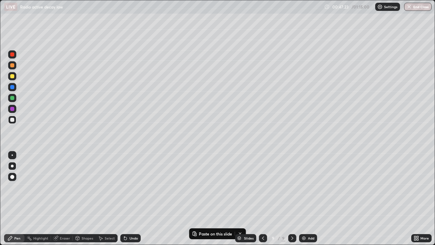
click at [86, 198] on div "Shapes" at bounding box center [88, 237] width 12 height 3
click at [17, 198] on div "Pen" at bounding box center [17, 237] width 6 height 3
click at [84, 198] on div "Shapes" at bounding box center [88, 237] width 12 height 3
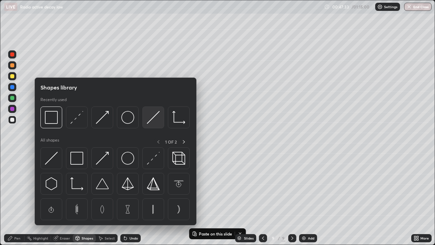
click at [153, 120] on img at bounding box center [153, 117] width 13 height 13
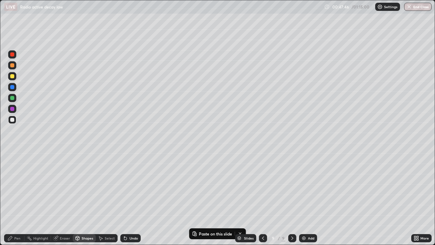
click at [16, 198] on div "Pen" at bounding box center [17, 237] width 6 height 3
click at [102, 198] on icon at bounding box center [101, 238] width 4 height 4
click at [13, 198] on div "Pen" at bounding box center [14, 238] width 20 height 8
click at [124, 198] on icon at bounding box center [124, 236] width 1 height 1
click at [106, 198] on div "Select" at bounding box center [110, 237] width 10 height 3
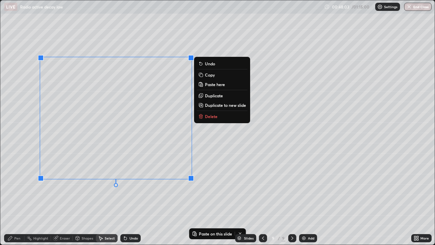
click at [209, 75] on p "Copy" at bounding box center [210, 74] width 10 height 5
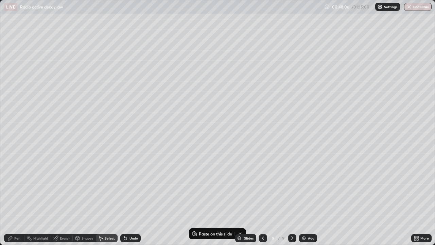
click at [11, 198] on icon at bounding box center [10, 238] width 4 height 4
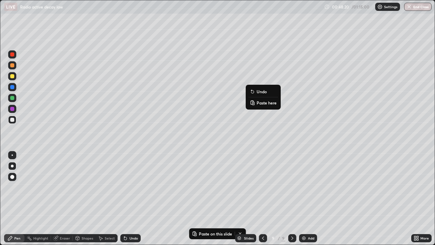
click at [263, 102] on p "Paste here" at bounding box center [267, 102] width 20 height 5
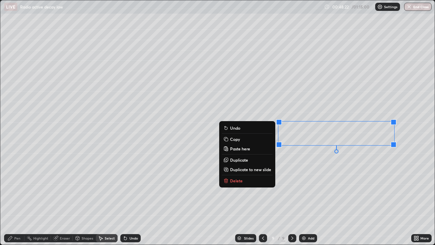
click at [231, 101] on div "0 ° Undo Copy Paste here Duplicate Duplicate to new slide Delete" at bounding box center [217, 122] width 434 height 244
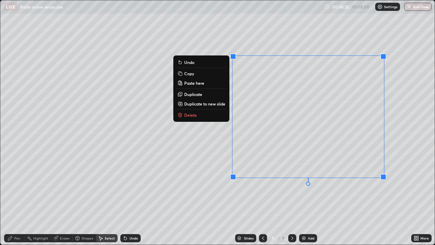
click at [16, 198] on div "Pen" at bounding box center [14, 238] width 20 height 8
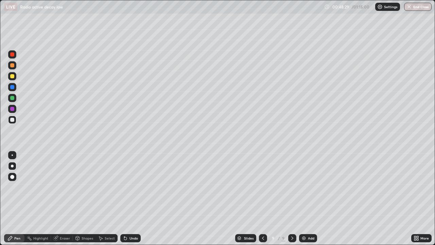
click at [86, 198] on div "Shapes" at bounding box center [88, 237] width 12 height 3
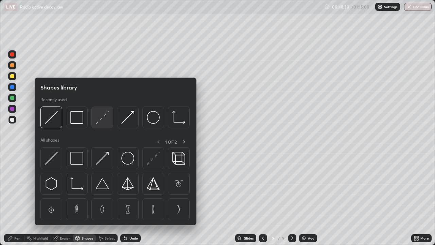
click at [106, 121] on img at bounding box center [102, 117] width 13 height 13
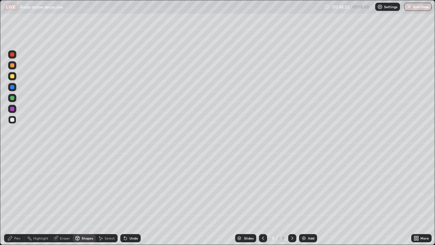
click at [17, 198] on div "Pen" at bounding box center [17, 237] width 6 height 3
click at [415, 198] on icon at bounding box center [415, 237] width 2 height 2
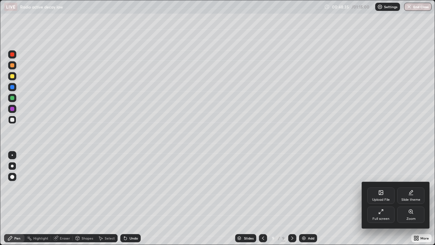
click at [390, 198] on div "Full screen" at bounding box center [380, 214] width 27 height 16
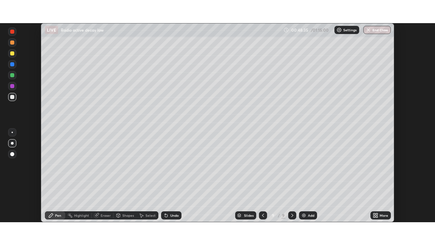
scroll to position [33780, 33544]
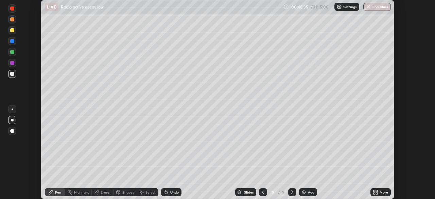
click at [385, 191] on div "More" at bounding box center [384, 191] width 8 height 3
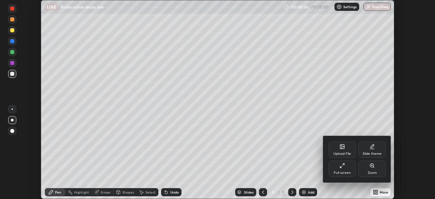
click at [354, 171] on div "Full screen" at bounding box center [342, 168] width 27 height 16
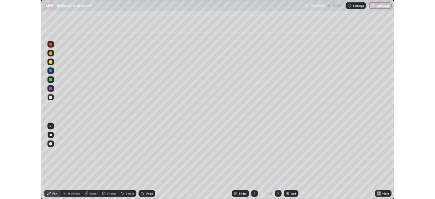
scroll to position [245, 435]
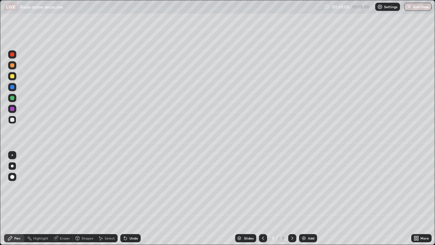
click at [60, 198] on div "Eraser" at bounding box center [65, 237] width 10 height 3
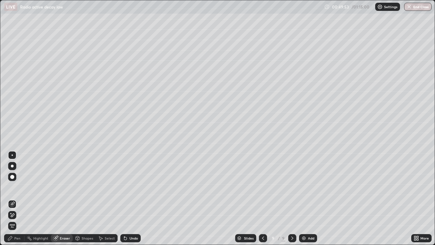
click at [14, 198] on div "Pen" at bounding box center [17, 237] width 6 height 3
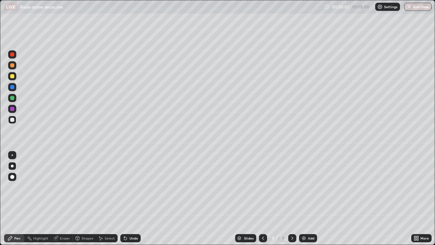
click at [63, 198] on div "Eraser" at bounding box center [62, 238] width 22 height 8
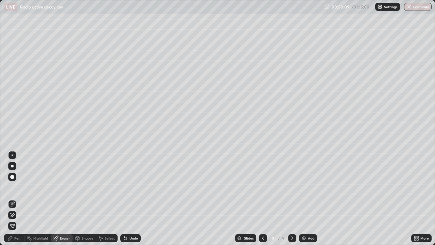
click at [14, 198] on div "Pen" at bounding box center [14, 238] width 20 height 8
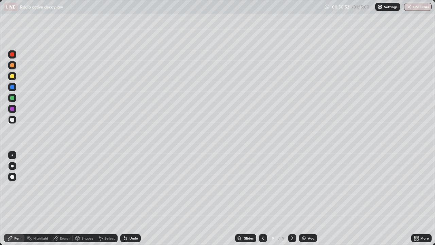
click at [12, 155] on div at bounding box center [12, 154] width 1 height 1
click at [11, 67] on div at bounding box center [12, 65] width 4 height 4
click at [85, 198] on div "Shapes" at bounding box center [88, 237] width 12 height 3
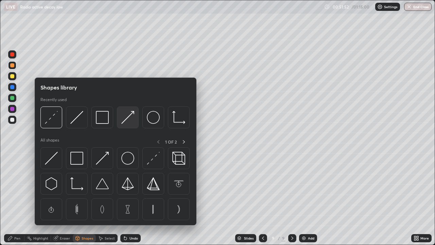
click at [129, 117] on img at bounding box center [127, 117] width 13 height 13
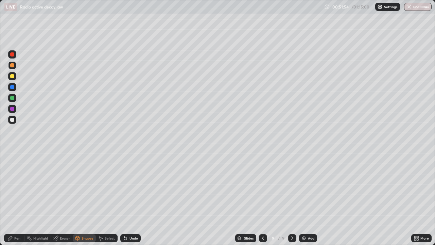
click at [13, 76] on div at bounding box center [12, 76] width 4 height 4
click at [16, 198] on div "Pen" at bounding box center [17, 237] width 6 height 3
click at [132, 198] on div "Undo" at bounding box center [133, 237] width 8 height 3
click at [134, 198] on div "Undo" at bounding box center [133, 237] width 8 height 3
click at [132, 198] on div "Undo" at bounding box center [133, 237] width 8 height 3
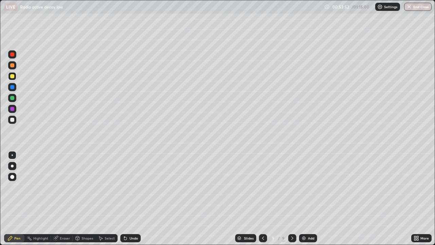
click at [132, 198] on div "Undo" at bounding box center [133, 237] width 8 height 3
click at [131, 198] on div "Undo" at bounding box center [133, 237] width 8 height 3
click at [130, 198] on div "Undo" at bounding box center [133, 237] width 8 height 3
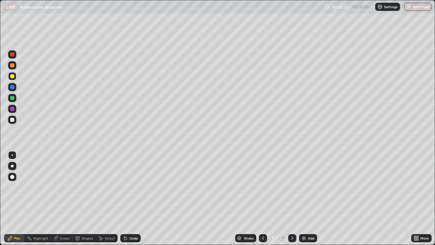
click at [130, 198] on div "Undo" at bounding box center [133, 237] width 8 height 3
click at [131, 198] on div "Undo" at bounding box center [133, 237] width 8 height 3
click at [133, 198] on div "Undo" at bounding box center [133, 237] width 8 height 3
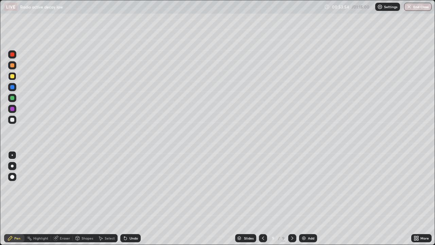
click at [133, 198] on div "Undo" at bounding box center [130, 238] width 20 height 8
click at [134, 198] on div "Undo" at bounding box center [130, 238] width 20 height 8
click at [135, 198] on div "Undo" at bounding box center [130, 238] width 20 height 8
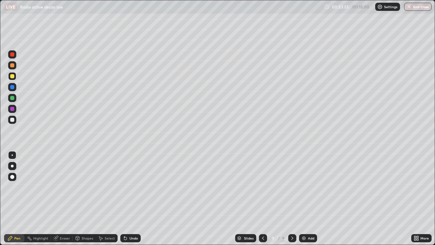
click at [135, 198] on div "Undo" at bounding box center [130, 238] width 20 height 8
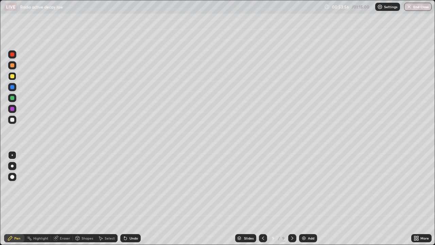
click at [135, 198] on div "Undo" at bounding box center [130, 238] width 20 height 8
click at [136, 198] on div "Undo" at bounding box center [130, 238] width 20 height 8
click at [106, 198] on div "Select" at bounding box center [110, 237] width 10 height 3
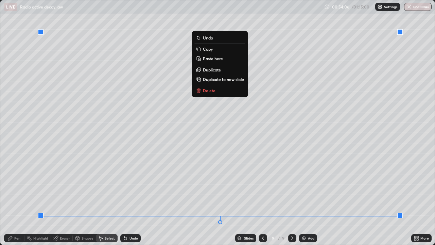
click at [211, 50] on p "Copy" at bounding box center [208, 48] width 10 height 5
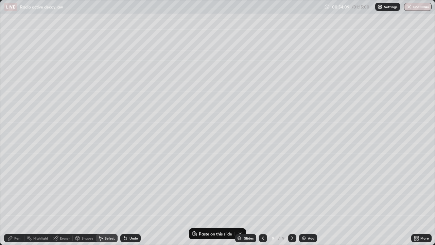
click at [13, 198] on icon at bounding box center [9, 237] width 5 height 5
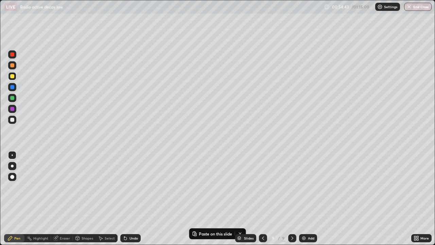
click at [305, 198] on img at bounding box center [303, 237] width 5 height 5
click at [13, 120] on div at bounding box center [12, 120] width 4 height 4
click at [64, 198] on div "Eraser" at bounding box center [65, 237] width 10 height 3
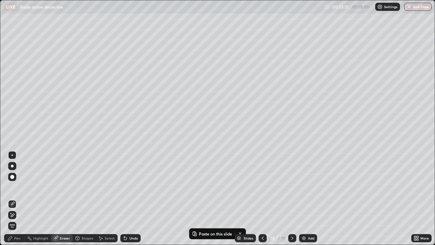
click at [19, 198] on div "Pen" at bounding box center [17, 237] width 6 height 3
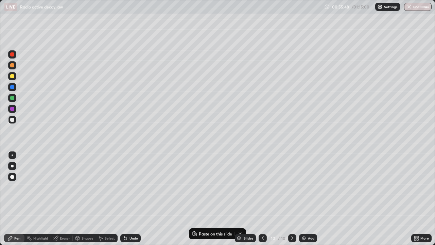
click at [261, 198] on icon at bounding box center [262, 237] width 5 height 5
click at [290, 198] on icon at bounding box center [291, 237] width 5 height 5
click at [262, 198] on icon at bounding box center [262, 237] width 5 height 5
click at [291, 198] on icon at bounding box center [291, 237] width 5 height 5
click at [304, 198] on img at bounding box center [303, 237] width 5 height 5
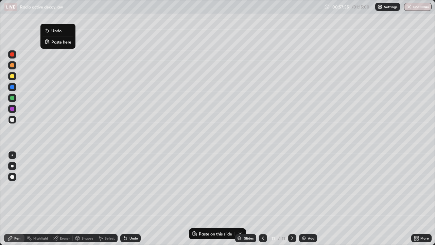
click at [59, 43] on p "Paste here" at bounding box center [61, 41] width 20 height 5
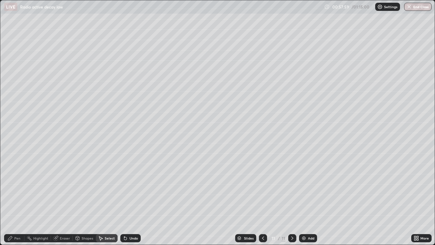
click at [17, 198] on div "Pen" at bounding box center [17, 237] width 6 height 3
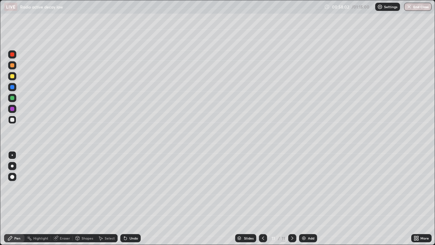
click at [62, 198] on div "Eraser" at bounding box center [65, 237] width 10 height 3
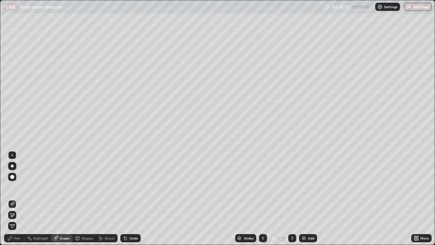
click at [16, 198] on div "Pen" at bounding box center [17, 237] width 6 height 3
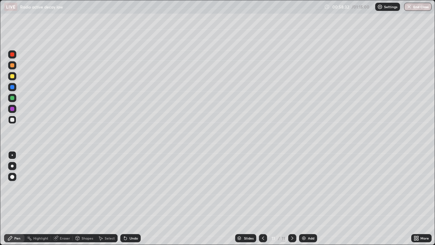
click at [12, 166] on div at bounding box center [12, 165] width 3 height 3
click at [63, 198] on div "Eraser" at bounding box center [65, 237] width 10 height 3
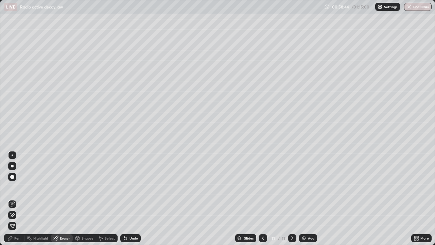
click at [124, 198] on icon at bounding box center [124, 236] width 1 height 1
click at [17, 198] on div "Pen" at bounding box center [17, 237] width 6 height 3
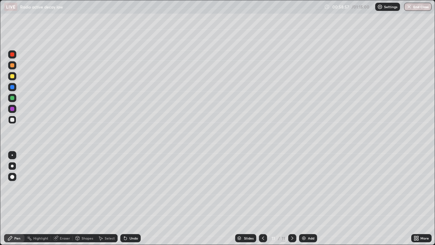
click at [65, 198] on div "Eraser" at bounding box center [65, 237] width 10 height 3
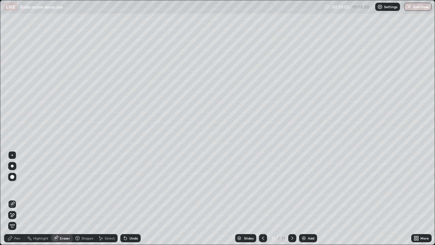
click at [20, 198] on div "Pen" at bounding box center [14, 238] width 20 height 8
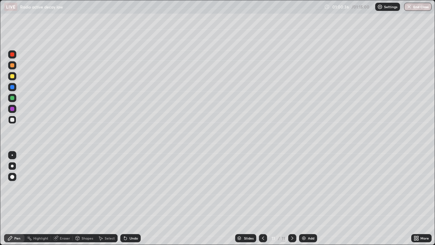
click at [12, 76] on div at bounding box center [12, 76] width 4 height 4
click at [130, 198] on div "Undo" at bounding box center [133, 237] width 8 height 3
click at [131, 198] on div "Undo" at bounding box center [133, 237] width 8 height 3
click at [132, 198] on div "Undo" at bounding box center [133, 237] width 8 height 3
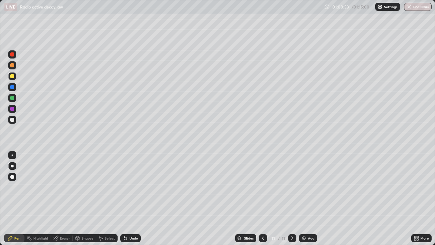
click at [132, 198] on div "Undo" at bounding box center [130, 238] width 20 height 8
click at [133, 198] on div "Undo" at bounding box center [130, 238] width 20 height 8
click at [132, 198] on div "Undo" at bounding box center [133, 237] width 8 height 3
click at [133, 198] on div "Undo" at bounding box center [133, 237] width 8 height 3
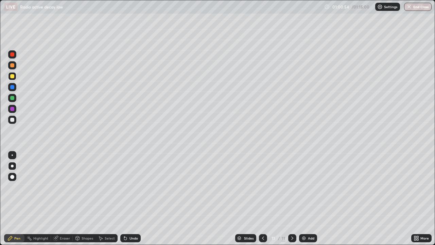
click at [133, 198] on div "Undo" at bounding box center [133, 237] width 8 height 3
click at [12, 122] on div at bounding box center [12, 120] width 8 height 8
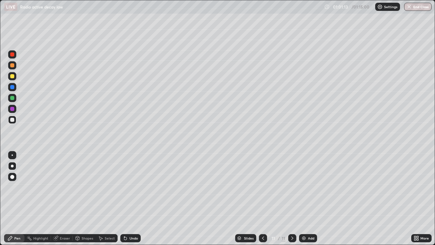
click at [12, 155] on div at bounding box center [12, 154] width 1 height 1
click at [14, 80] on div at bounding box center [12, 76] width 8 height 8
click at [128, 198] on div "Undo" at bounding box center [130, 238] width 20 height 8
click at [129, 198] on div "Undo" at bounding box center [133, 237] width 8 height 3
click at [130, 198] on div "Undo" at bounding box center [133, 237] width 8 height 3
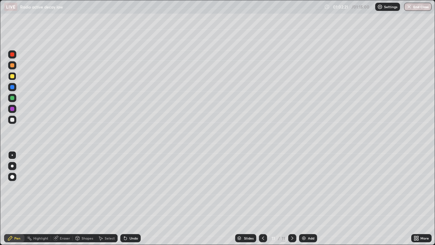
click at [130, 198] on div "Undo" at bounding box center [133, 237] width 8 height 3
click at [131, 198] on div "Undo" at bounding box center [133, 237] width 8 height 3
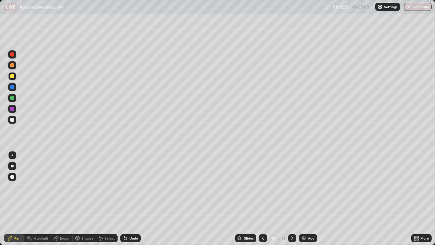
click at [131, 198] on div "Undo" at bounding box center [133, 237] width 8 height 3
click at [128, 198] on div "Undo" at bounding box center [130, 238] width 20 height 8
click at [127, 198] on icon at bounding box center [125, 237] width 5 height 5
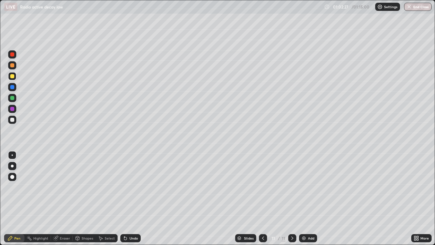
click at [127, 198] on icon at bounding box center [125, 237] width 5 height 5
click at [126, 198] on icon at bounding box center [125, 237] width 5 height 5
click at [127, 198] on icon at bounding box center [125, 237] width 5 height 5
click at [128, 198] on div "Undo" at bounding box center [130, 238] width 20 height 8
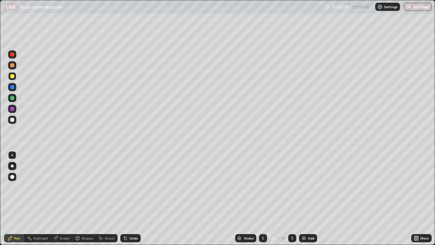
click at [129, 198] on div "Undo" at bounding box center [133, 237] width 8 height 3
click at [127, 198] on div "Undo" at bounding box center [130, 238] width 20 height 8
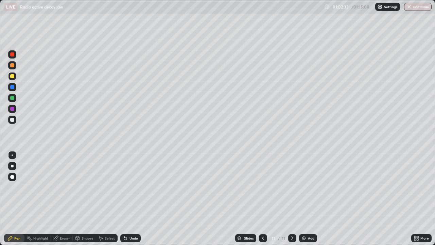
click at [128, 198] on div "Undo" at bounding box center [130, 238] width 20 height 8
click at [127, 198] on div "Undo" at bounding box center [130, 238] width 20 height 8
click at [128, 198] on div "Undo" at bounding box center [130, 238] width 20 height 8
click at [127, 198] on div "Undo" at bounding box center [130, 238] width 20 height 8
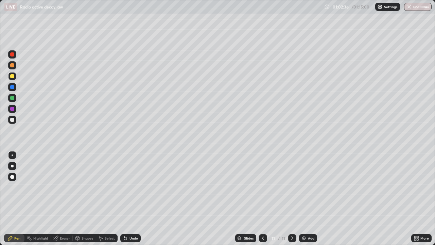
click at [128, 198] on div "Undo" at bounding box center [130, 238] width 20 height 8
click at [129, 198] on div "Undo" at bounding box center [133, 237] width 8 height 3
click at [64, 198] on div "Eraser" at bounding box center [65, 237] width 10 height 3
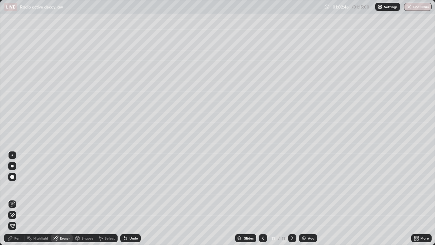
click at [16, 198] on div "Pen" at bounding box center [14, 238] width 20 height 8
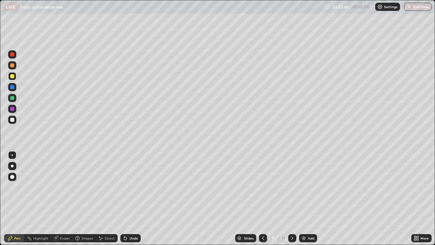
click at [13, 123] on div at bounding box center [12, 120] width 8 height 8
click at [79, 198] on icon at bounding box center [78, 238] width 4 height 4
click at [63, 198] on div "Eraser" at bounding box center [65, 237] width 10 height 3
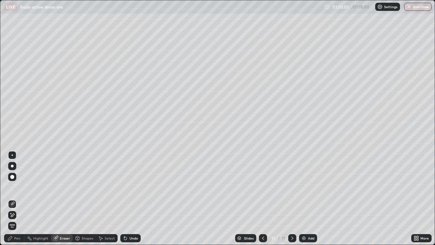
click at [12, 198] on icon at bounding box center [9, 237] width 5 height 5
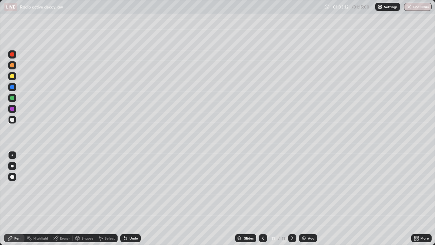
click at [15, 79] on div at bounding box center [12, 76] width 8 height 8
click at [306, 198] on div "Add" at bounding box center [308, 238] width 18 height 8
click at [12, 119] on div at bounding box center [12, 120] width 4 height 4
click at [262, 198] on icon at bounding box center [262, 237] width 5 height 5
click at [13, 57] on div at bounding box center [12, 54] width 8 height 8
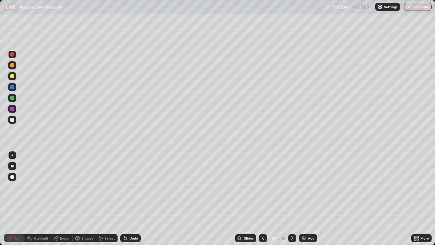
click at [12, 165] on div at bounding box center [12, 165] width 3 height 3
click at [133, 198] on div "Undo" at bounding box center [133, 237] width 8 height 3
click at [131, 198] on div "Undo" at bounding box center [133, 237] width 8 height 3
click at [12, 122] on div at bounding box center [12, 120] width 8 height 8
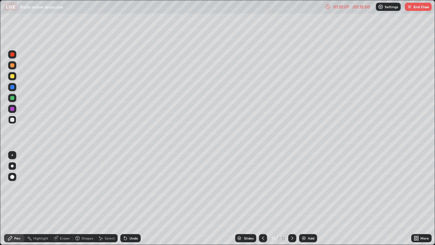
click at [291, 198] on icon at bounding box center [292, 237] width 2 height 3
click at [303, 198] on img at bounding box center [303, 237] width 5 height 5
click at [88, 46] on p "Paste here" at bounding box center [90, 44] width 20 height 5
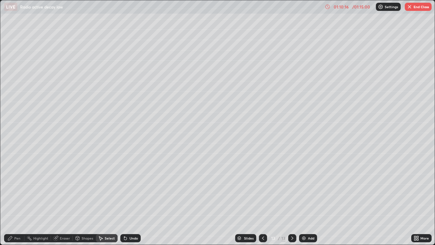
click at [130, 198] on div "Undo" at bounding box center [130, 238] width 20 height 8
click at [49, 47] on p "Paste here" at bounding box center [49, 45] width 20 height 5
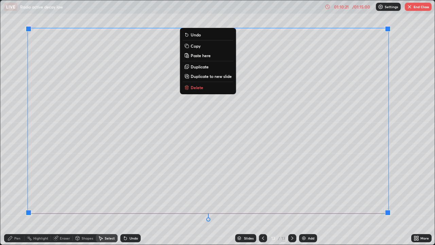
click at [12, 198] on div "Pen" at bounding box center [14, 238] width 20 height 8
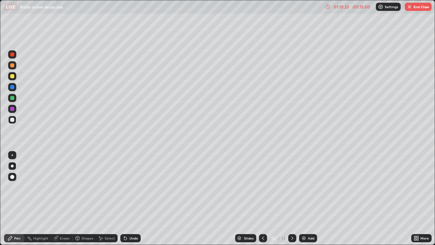
click at [61, 198] on div "Eraser" at bounding box center [65, 237] width 10 height 3
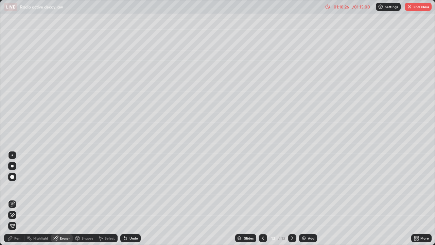
click at [17, 198] on div "Pen" at bounding box center [17, 237] width 6 height 3
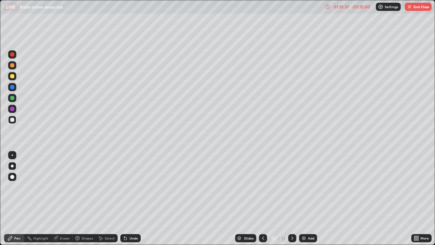
click at [12, 55] on div at bounding box center [12, 54] width 4 height 4
click at [12, 121] on div at bounding box center [12, 120] width 4 height 4
click at [60, 198] on div "Eraser" at bounding box center [65, 237] width 10 height 3
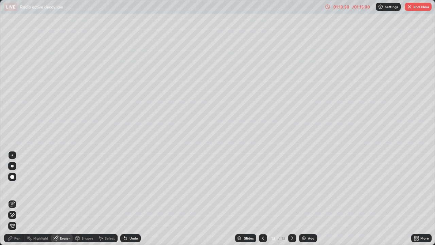
click at [17, 198] on div "Pen" at bounding box center [17, 237] width 6 height 3
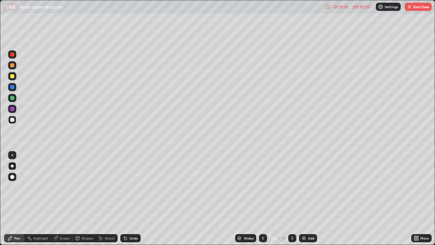
click at [12, 155] on div at bounding box center [12, 154] width 1 height 1
click at [13, 77] on div at bounding box center [12, 76] width 4 height 4
click at [12, 122] on div at bounding box center [12, 120] width 8 height 8
click at [13, 80] on div at bounding box center [12, 76] width 8 height 8
click at [304, 198] on img at bounding box center [303, 237] width 5 height 5
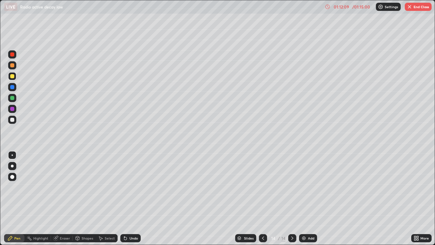
click at [15, 121] on div at bounding box center [12, 120] width 8 height 8
click at [262, 198] on icon at bounding box center [262, 237] width 5 height 5
click at [262, 198] on icon at bounding box center [263, 237] width 2 height 3
click at [262, 198] on icon at bounding box center [262, 237] width 5 height 5
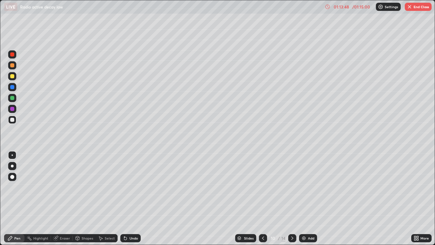
click at [262, 198] on icon at bounding box center [263, 237] width 2 height 3
click at [292, 198] on icon at bounding box center [291, 237] width 5 height 5
click at [263, 198] on icon at bounding box center [263, 237] width 2 height 3
click at [292, 198] on icon at bounding box center [291, 237] width 5 height 5
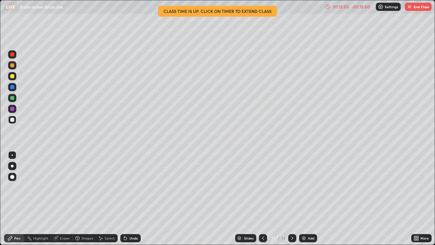
click at [293, 198] on icon at bounding box center [291, 237] width 5 height 5
click at [291, 198] on icon at bounding box center [291, 237] width 5 height 5
click at [292, 198] on icon at bounding box center [291, 237] width 5 height 5
click at [262, 198] on icon at bounding box center [263, 237] width 2 height 3
click at [263, 198] on icon at bounding box center [262, 237] width 5 height 5
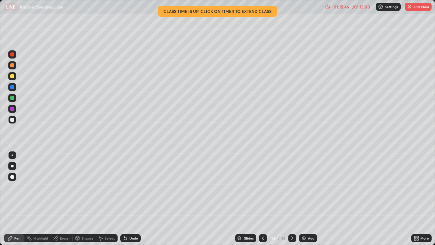
click at [264, 198] on icon at bounding box center [262, 237] width 5 height 5
click at [263, 198] on icon at bounding box center [262, 237] width 5 height 5
click at [262, 198] on icon at bounding box center [262, 237] width 5 height 5
click at [414, 6] on button "End Class" at bounding box center [418, 7] width 27 height 8
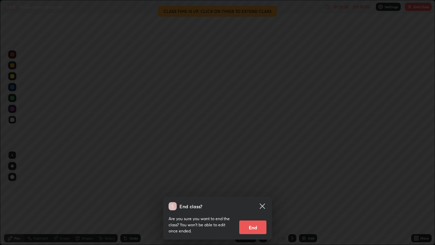
click at [254, 198] on button "End" at bounding box center [252, 227] width 27 height 14
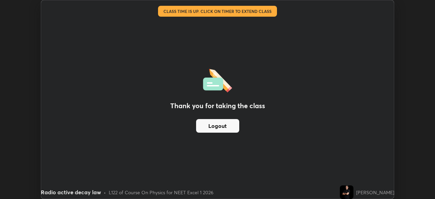
scroll to position [33780, 33544]
